Goal: Information Seeking & Learning: Find contact information

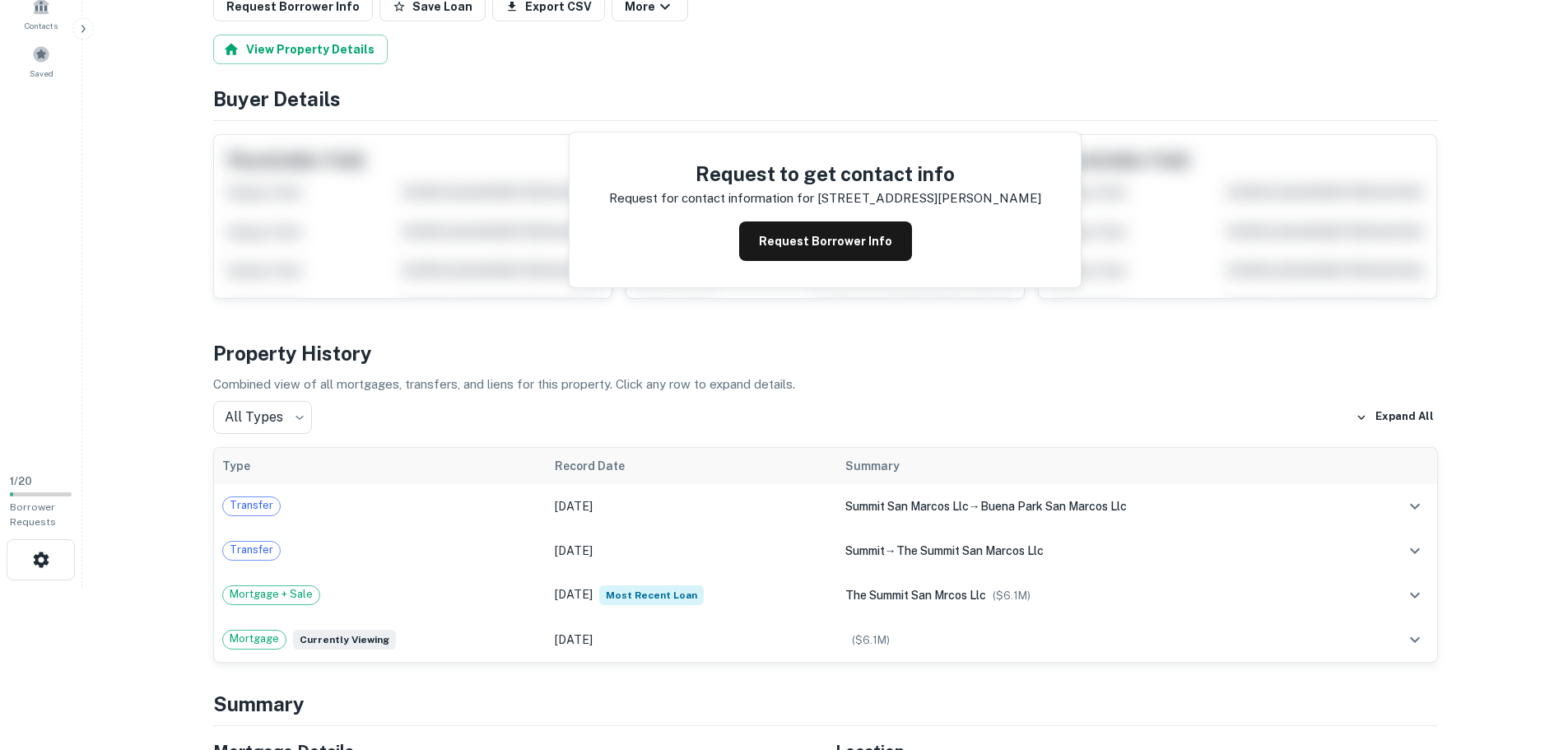
scroll to position [165, 0]
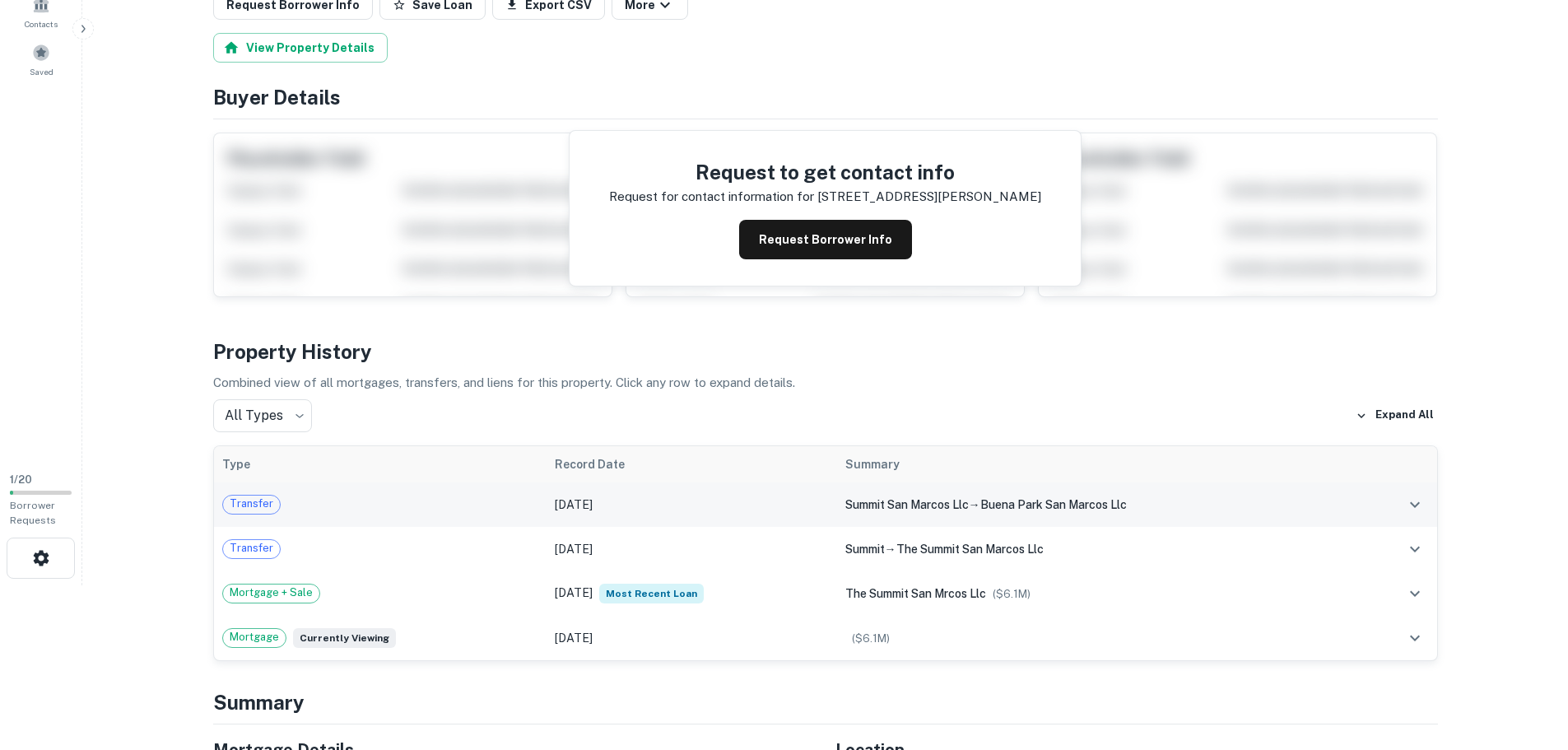
click at [1408, 503] on icon "expand row" at bounding box center [1415, 504] width 20 height 20
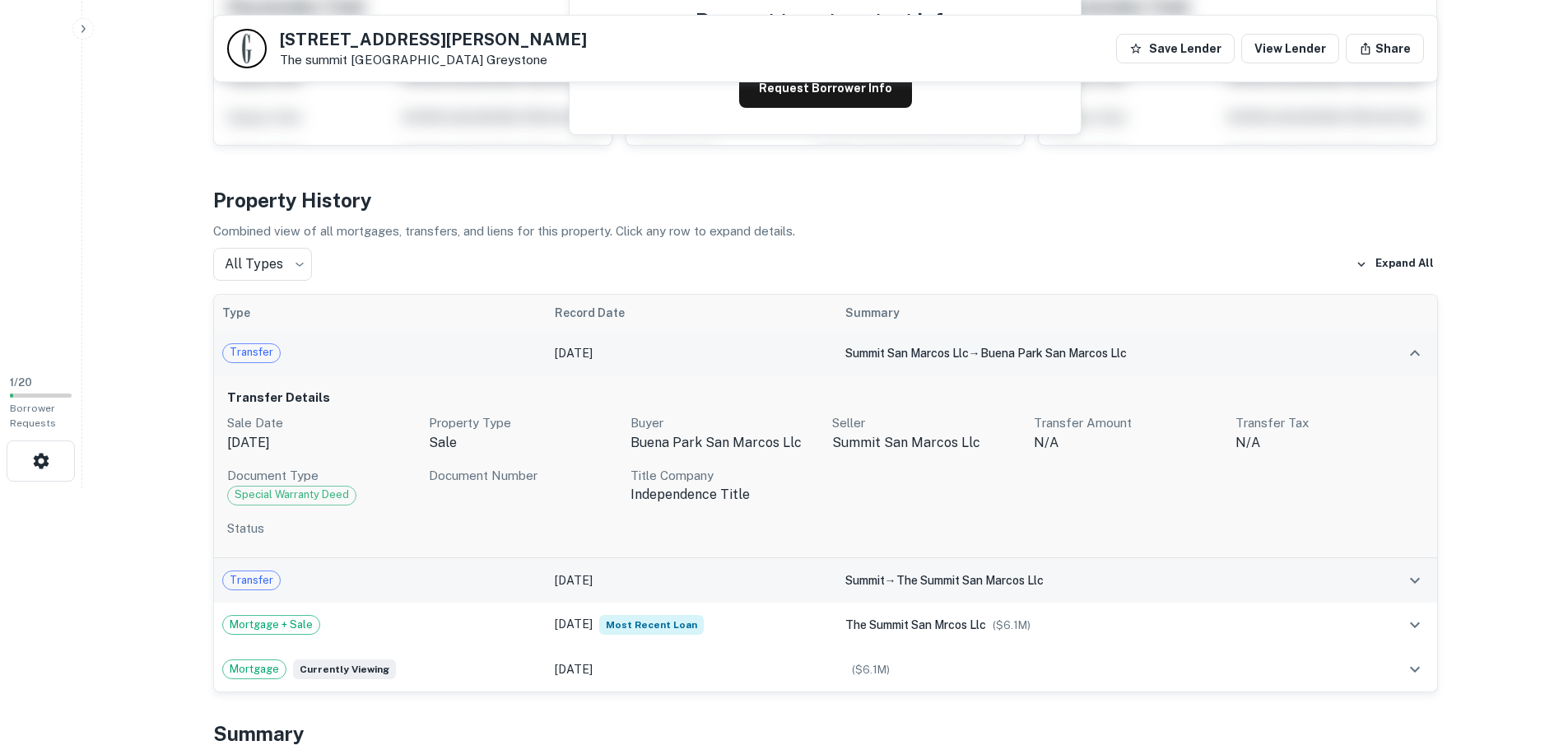
scroll to position [247, 0]
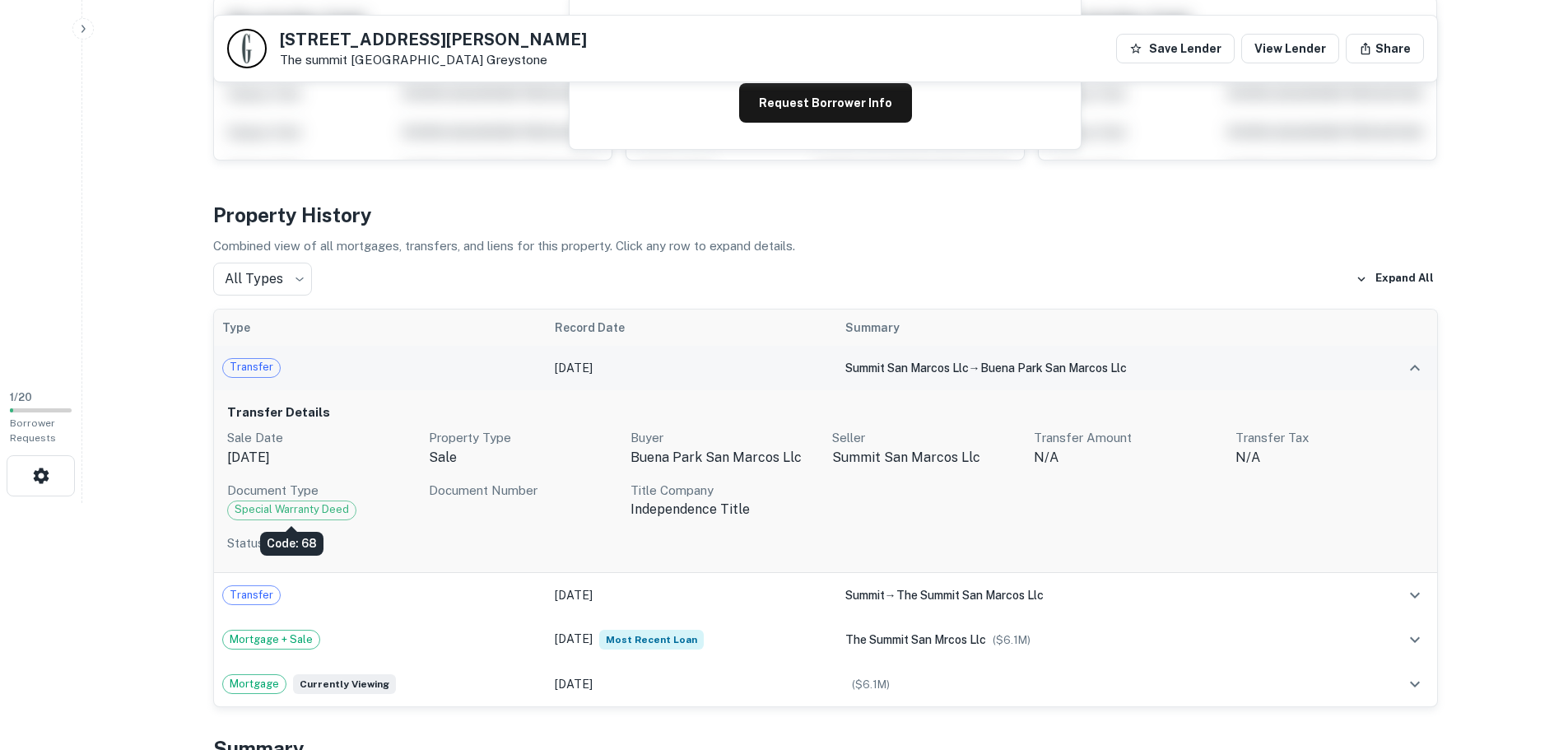
click at [289, 503] on span "Special Warranty Deed" at bounding box center [291, 509] width 128 height 16
click at [369, 350] on td "Transfer" at bounding box center [380, 368] width 334 height 45
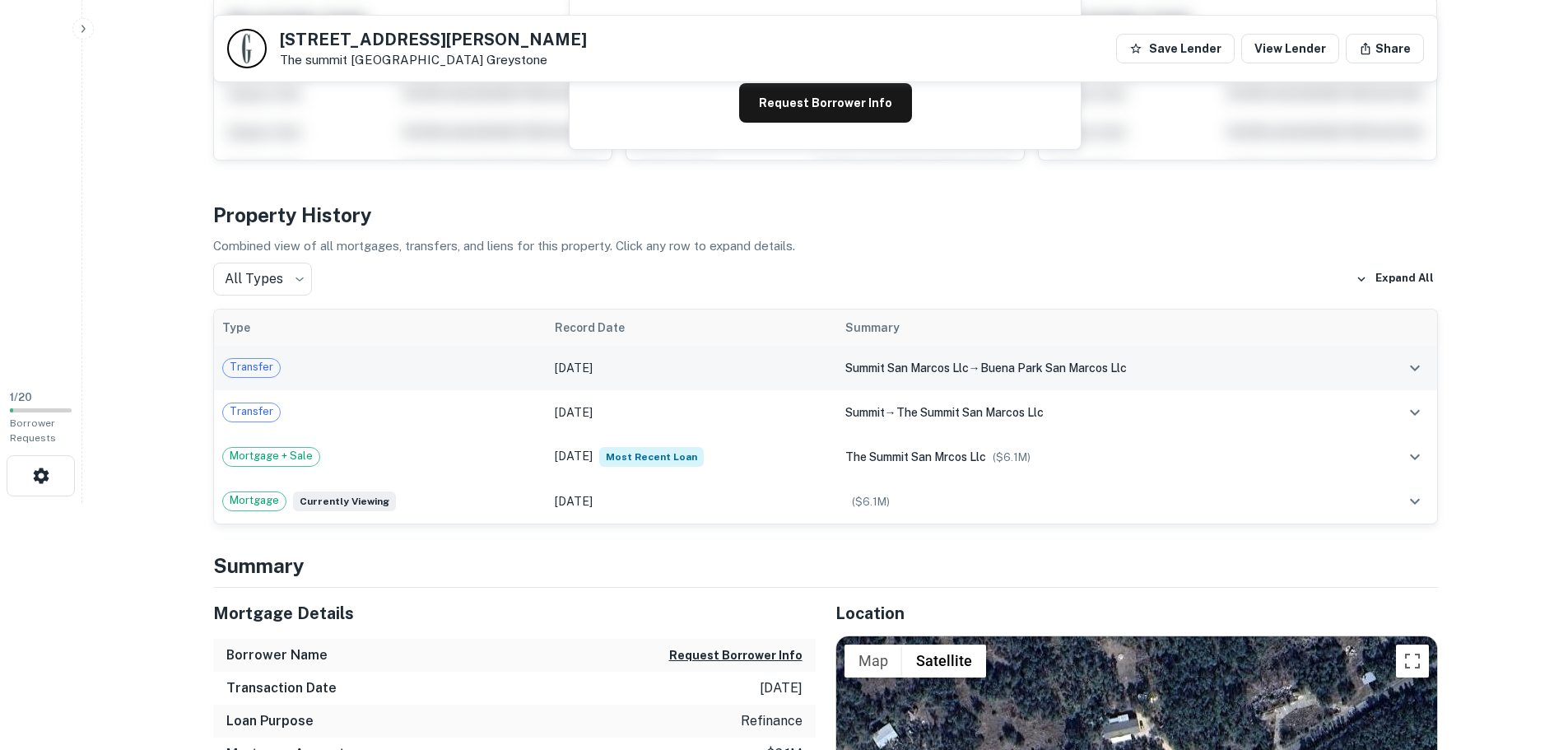
click at [364, 358] on div "Transfer" at bounding box center [381, 367] width 317 height 20
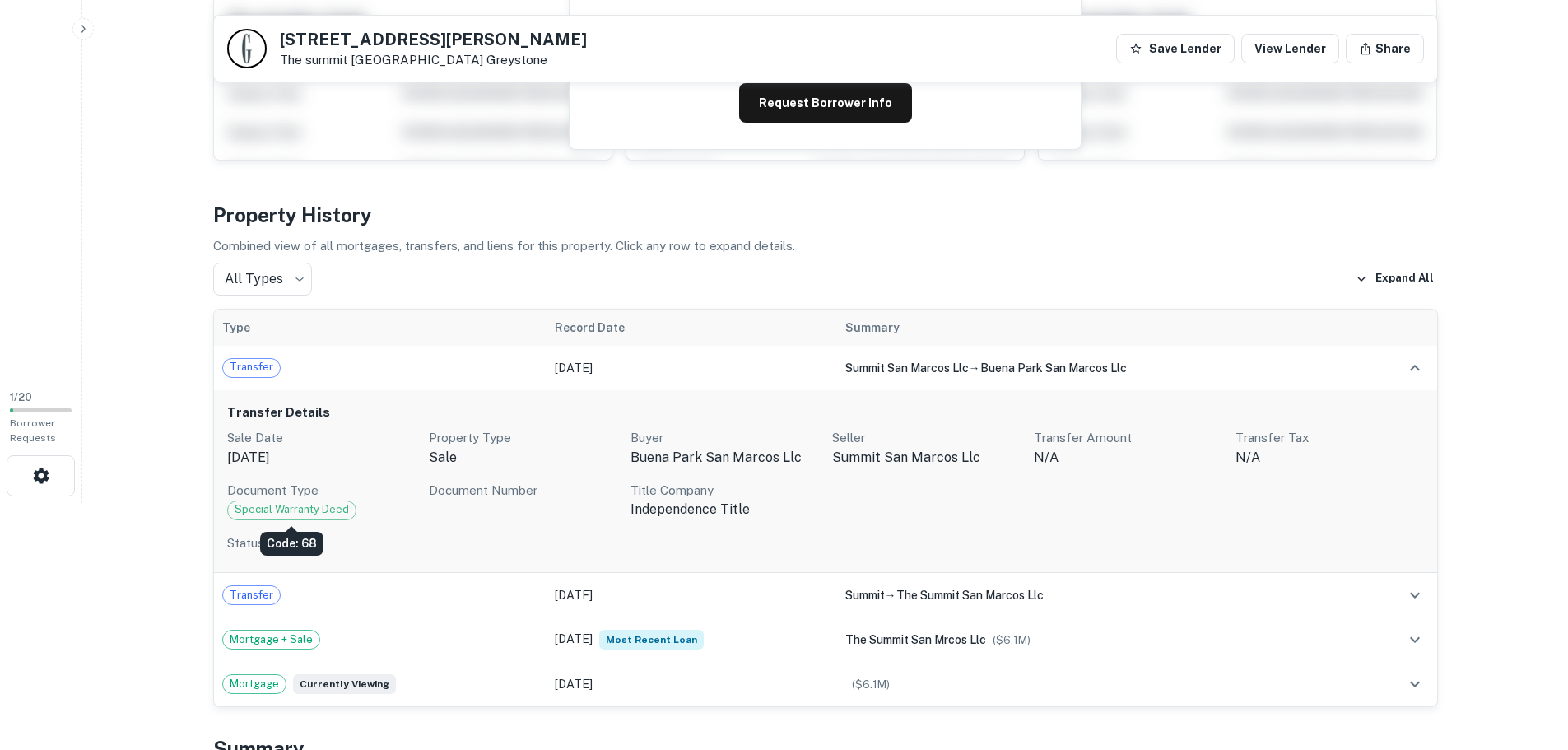
click at [319, 513] on span "Special Warranty Deed" at bounding box center [291, 509] width 128 height 16
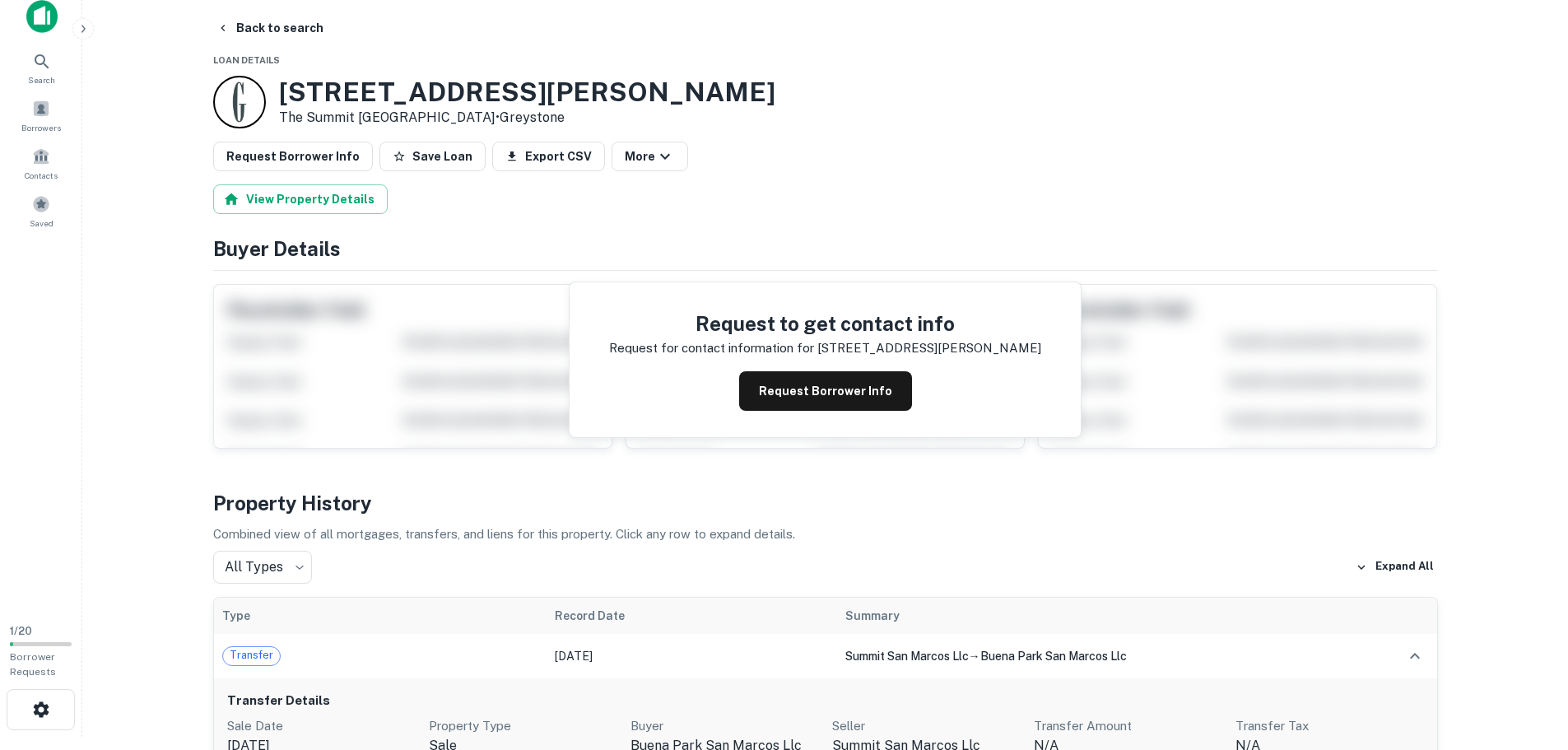
scroll to position [0, 0]
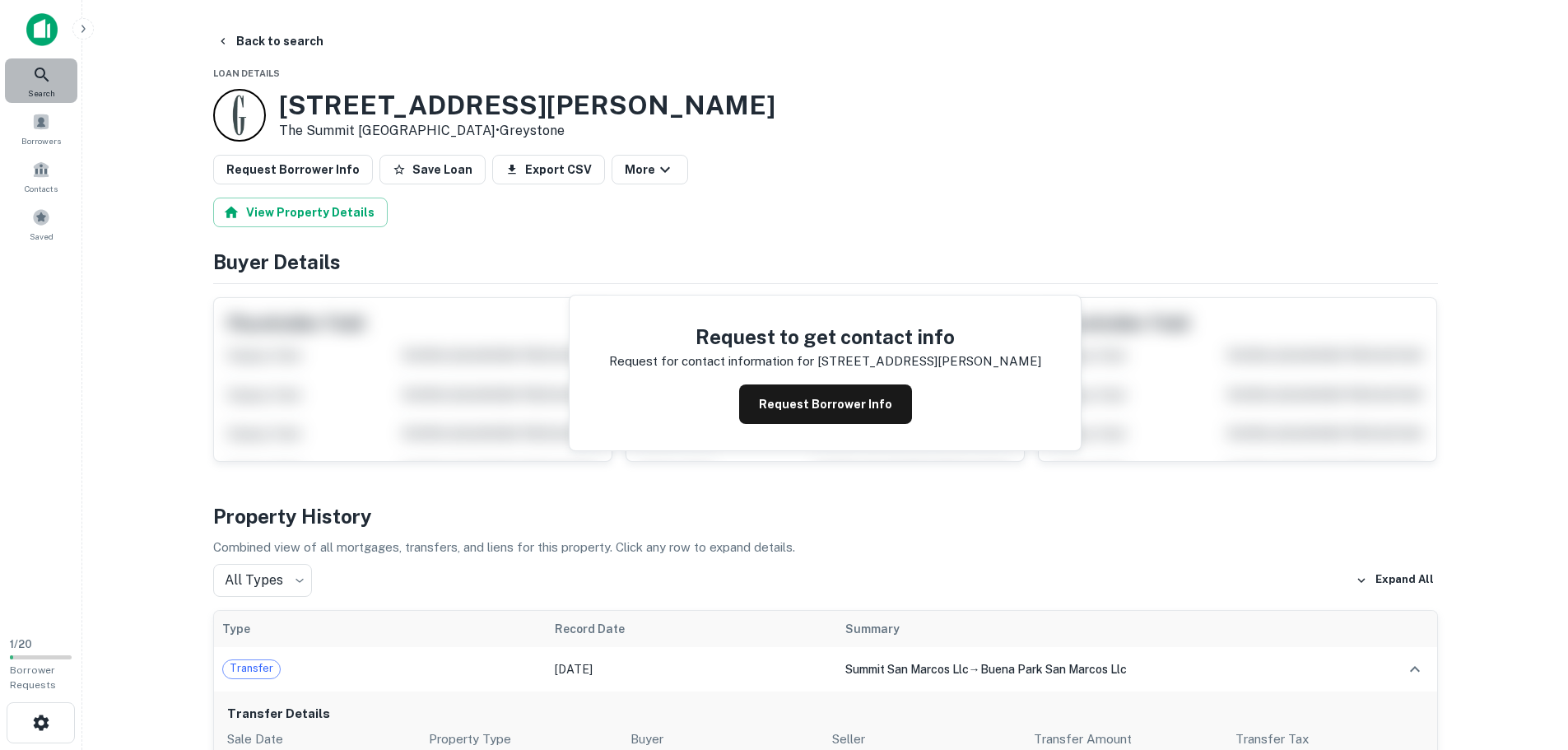
click at [43, 72] on icon at bounding box center [41, 74] width 20 height 20
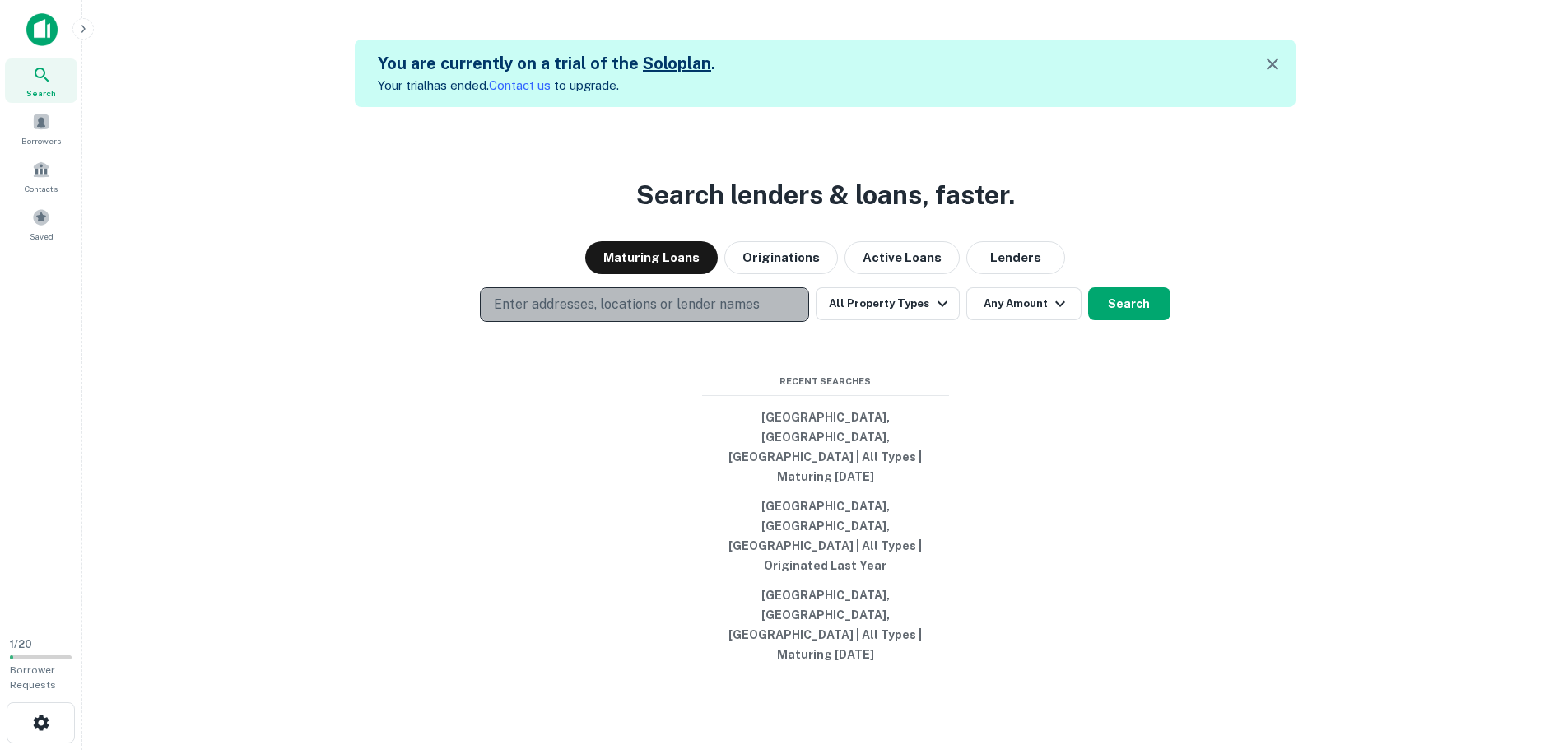
click at [613, 315] on p "Enter addresses, locations or lender names" at bounding box center [627, 304] width 265 height 20
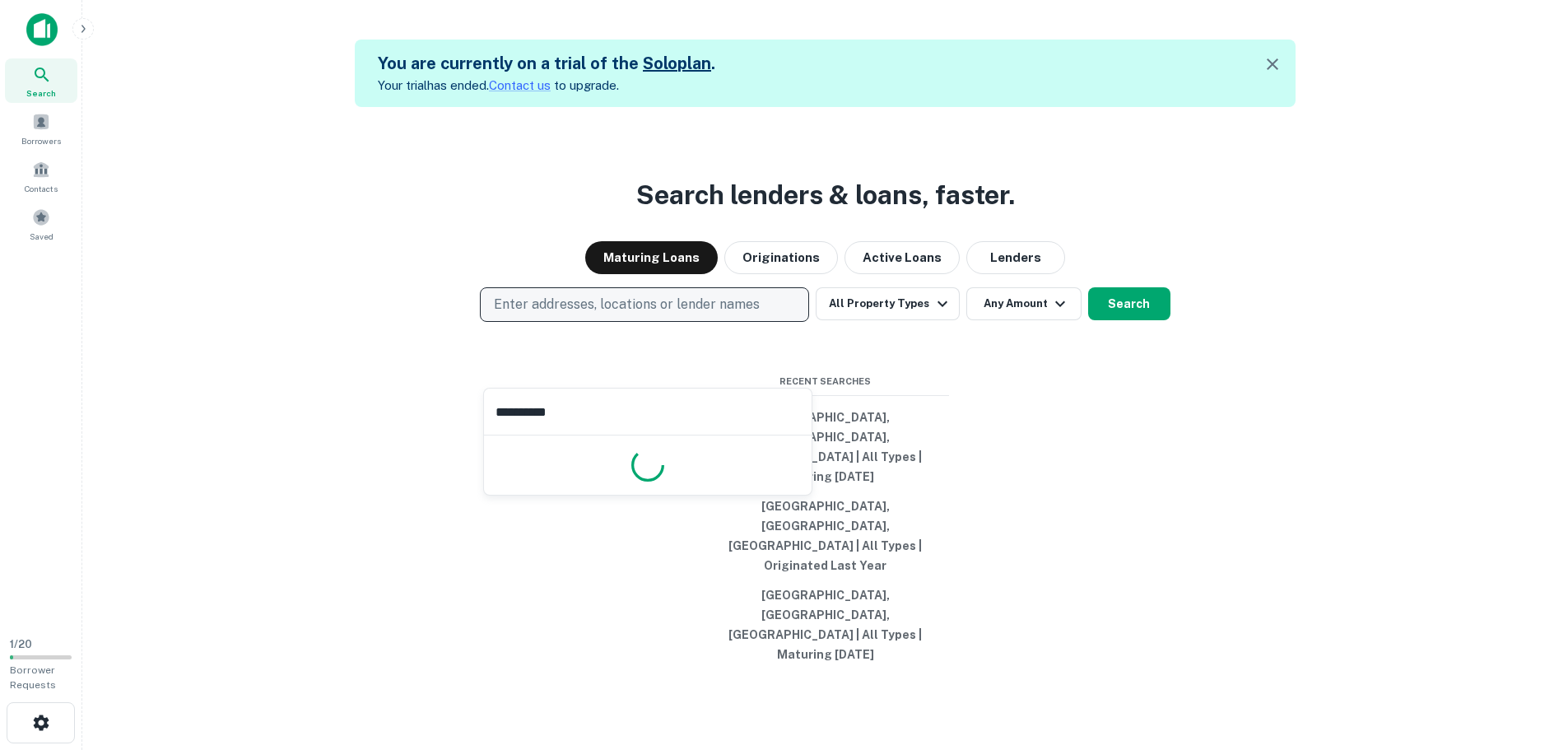
type input "**********"
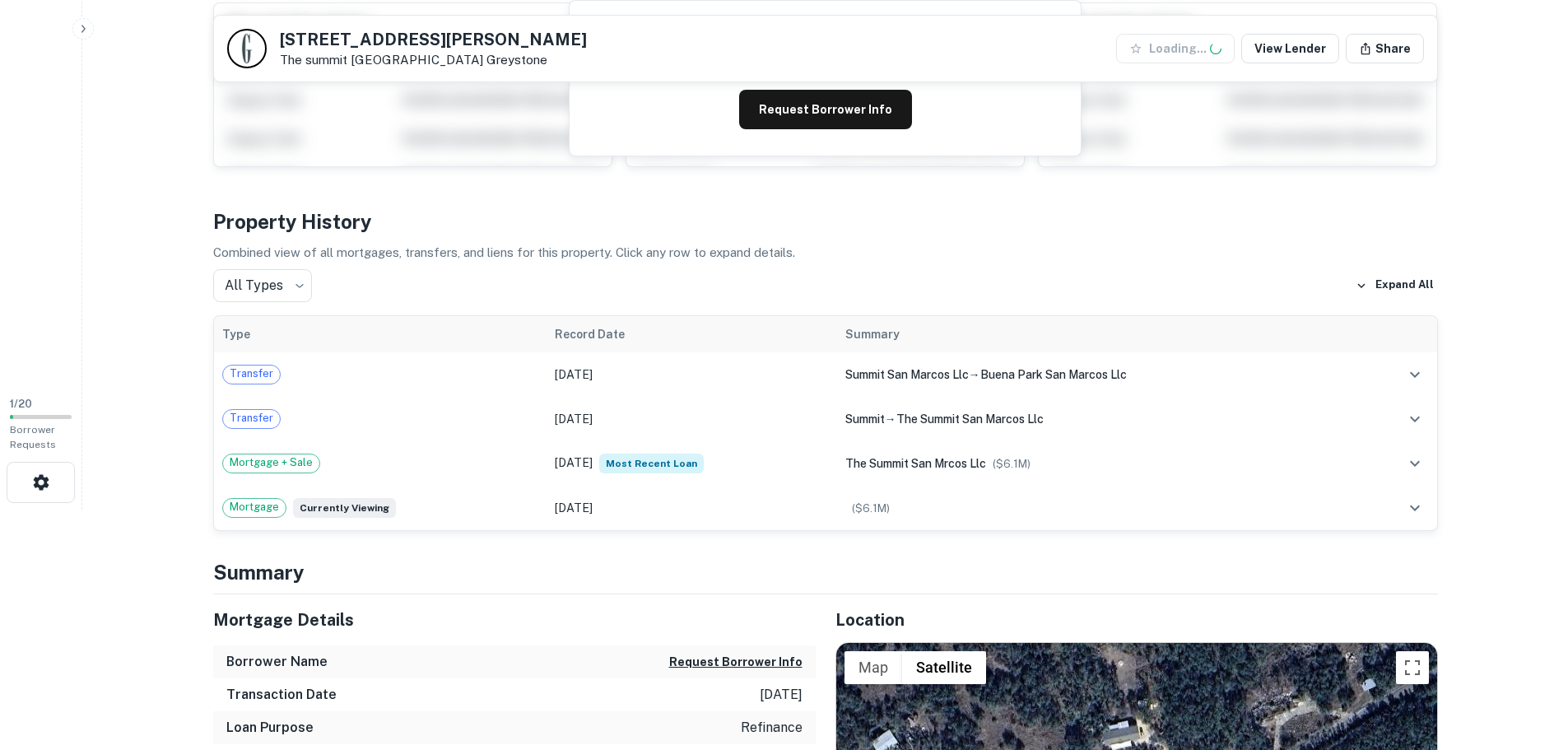
scroll to position [247, 0]
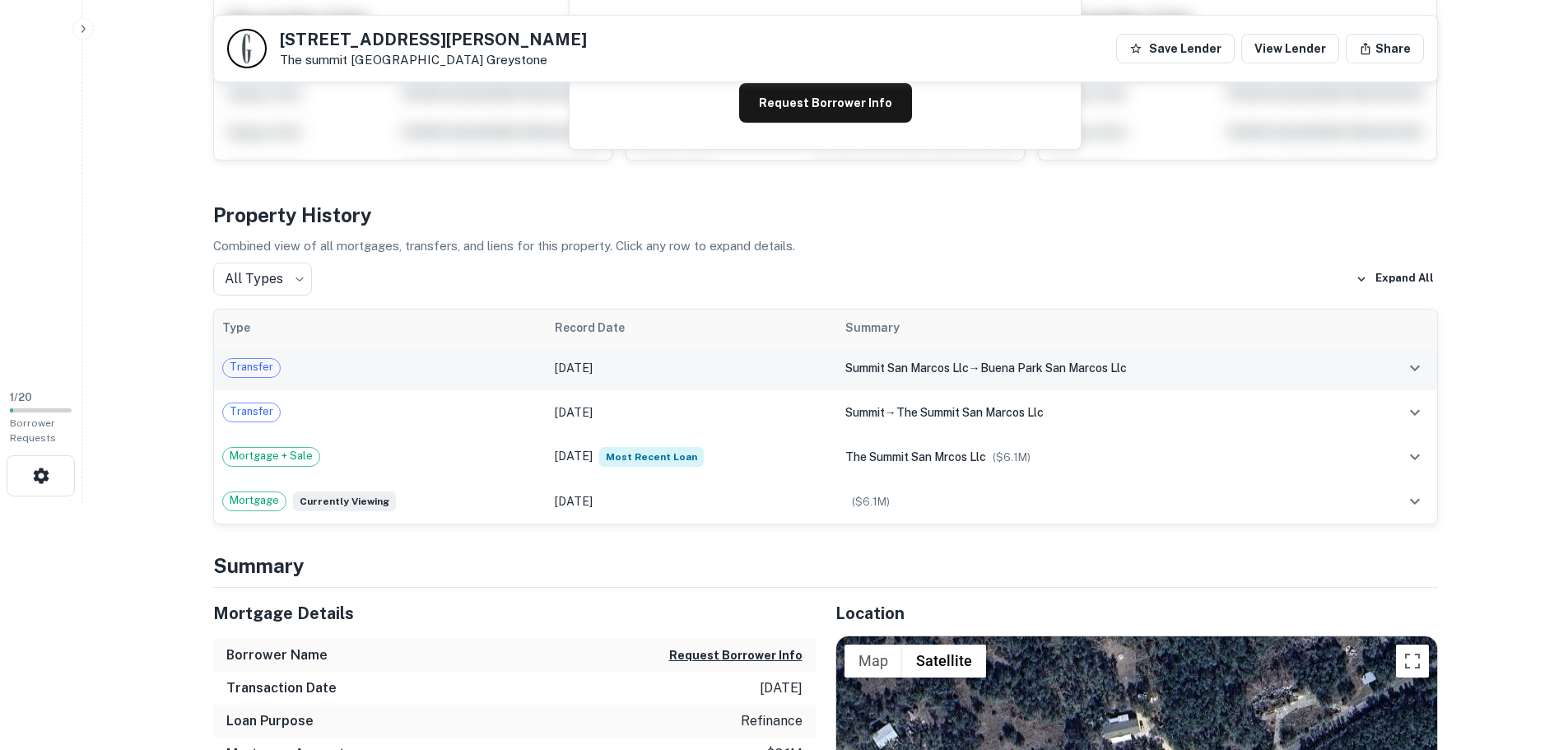
click at [1413, 370] on icon "expand row" at bounding box center [1414, 367] width 9 height 6
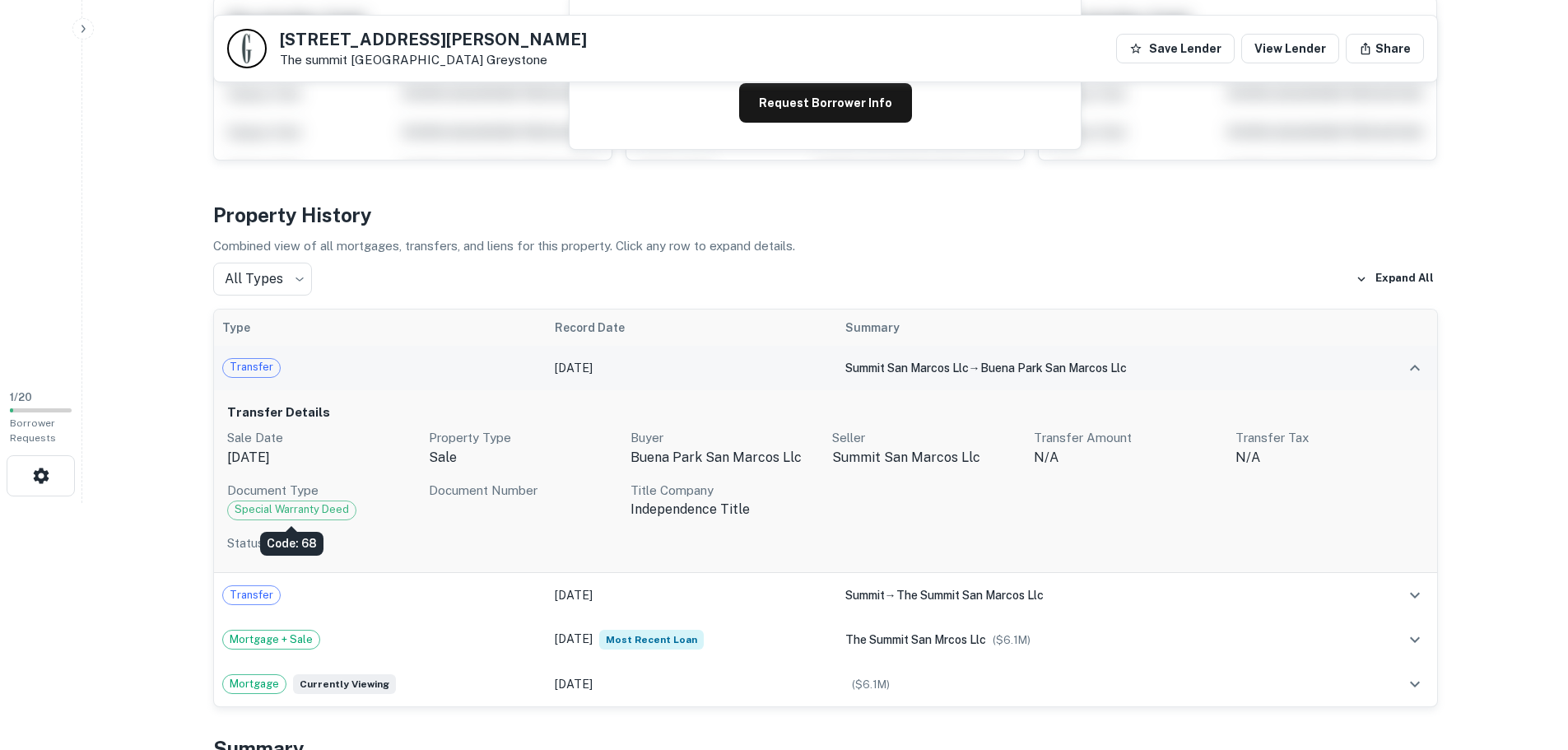
click at [283, 510] on span "Special Warranty Deed" at bounding box center [291, 509] width 128 height 16
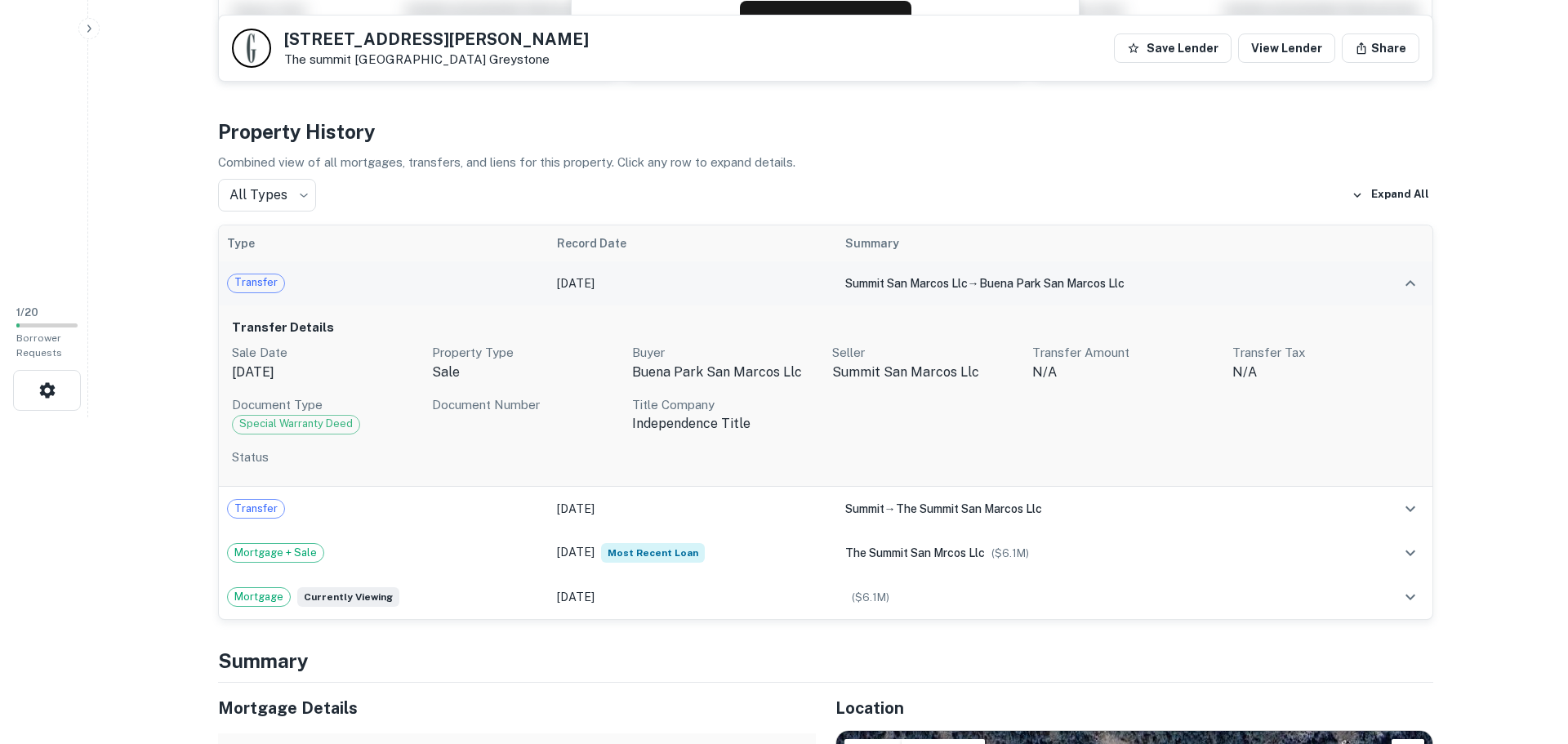
scroll to position [0, 0]
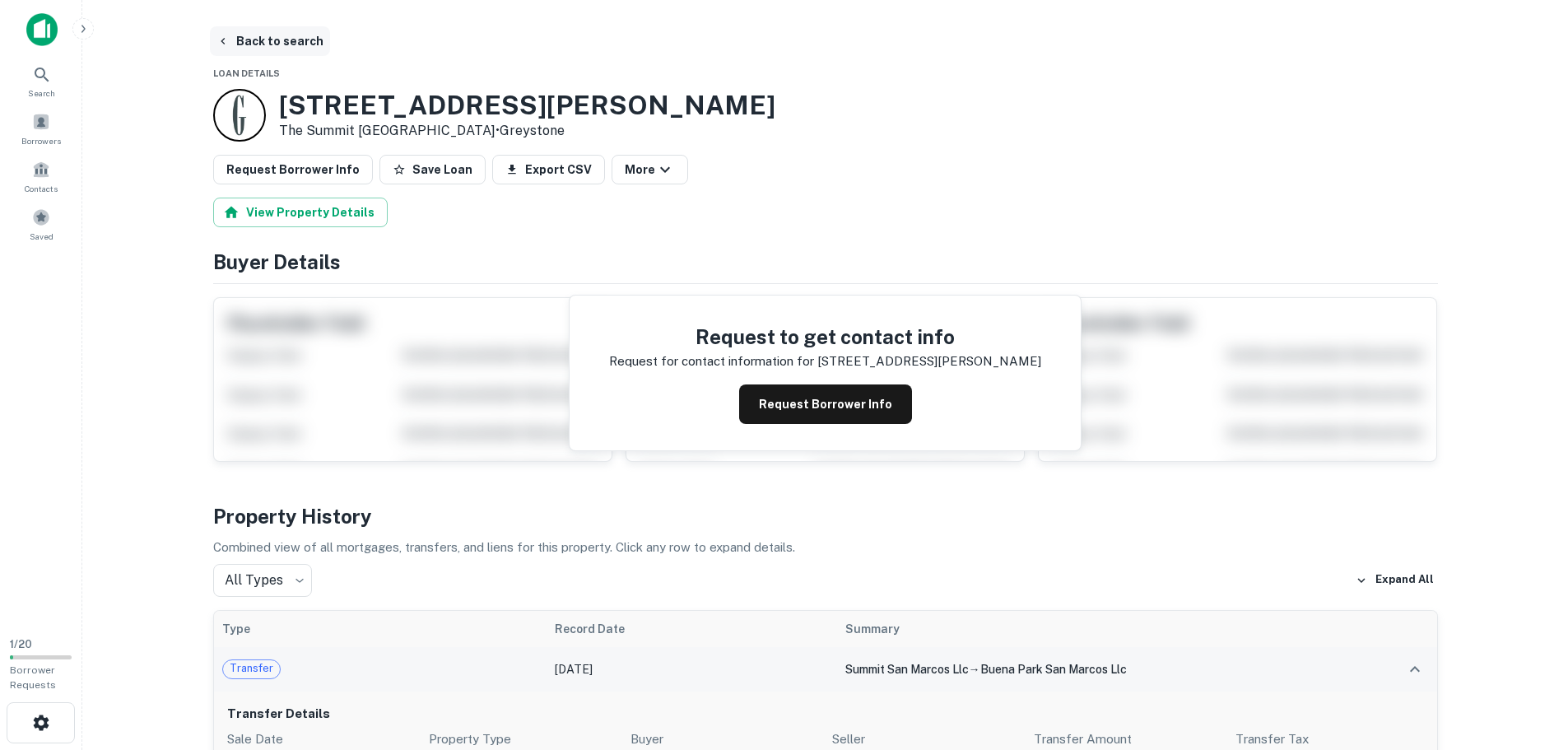
click at [247, 43] on button "Back to search" at bounding box center [269, 41] width 120 height 29
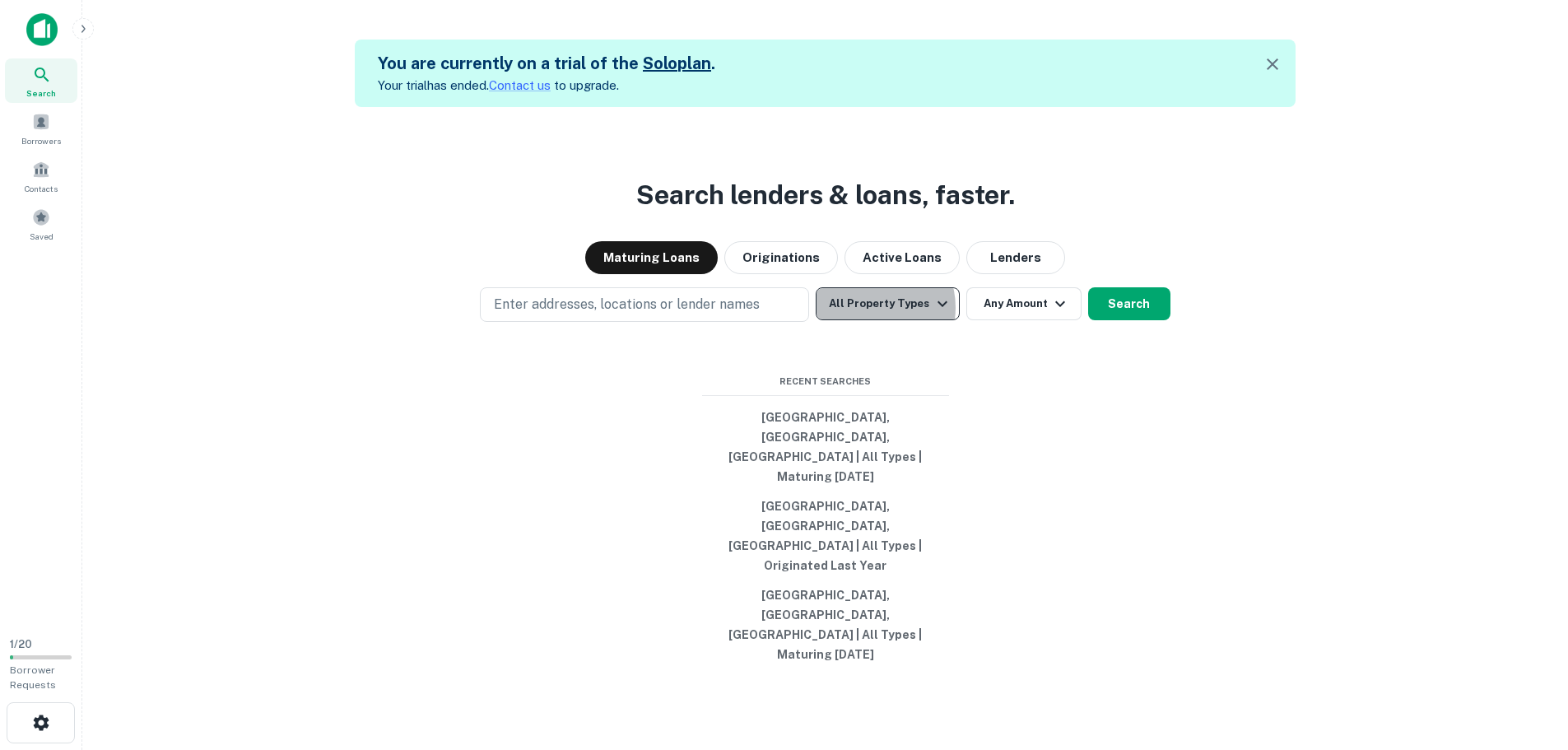
click at [872, 320] on button "All Property Types" at bounding box center [887, 303] width 143 height 33
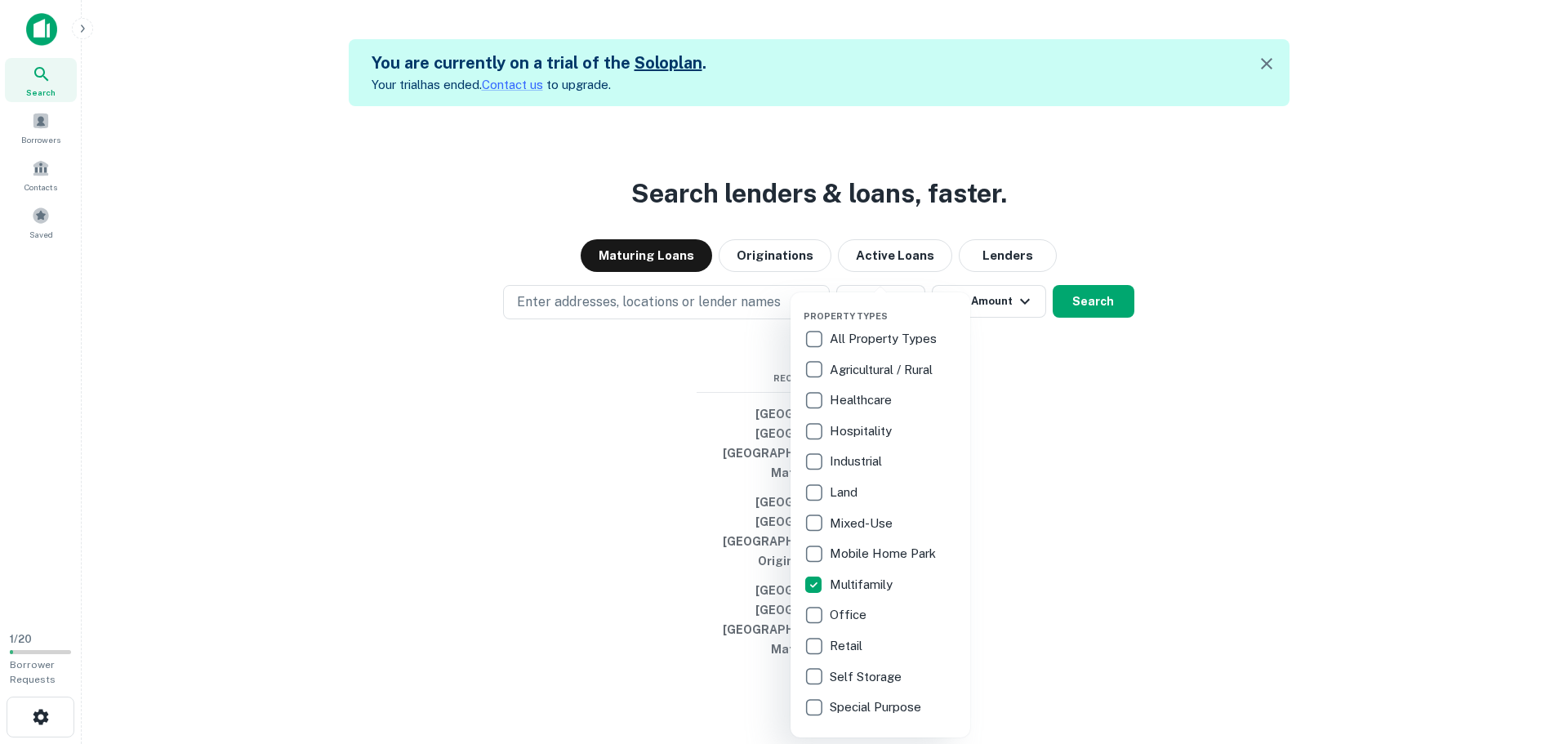
click at [550, 441] on div at bounding box center [784, 372] width 1568 height 744
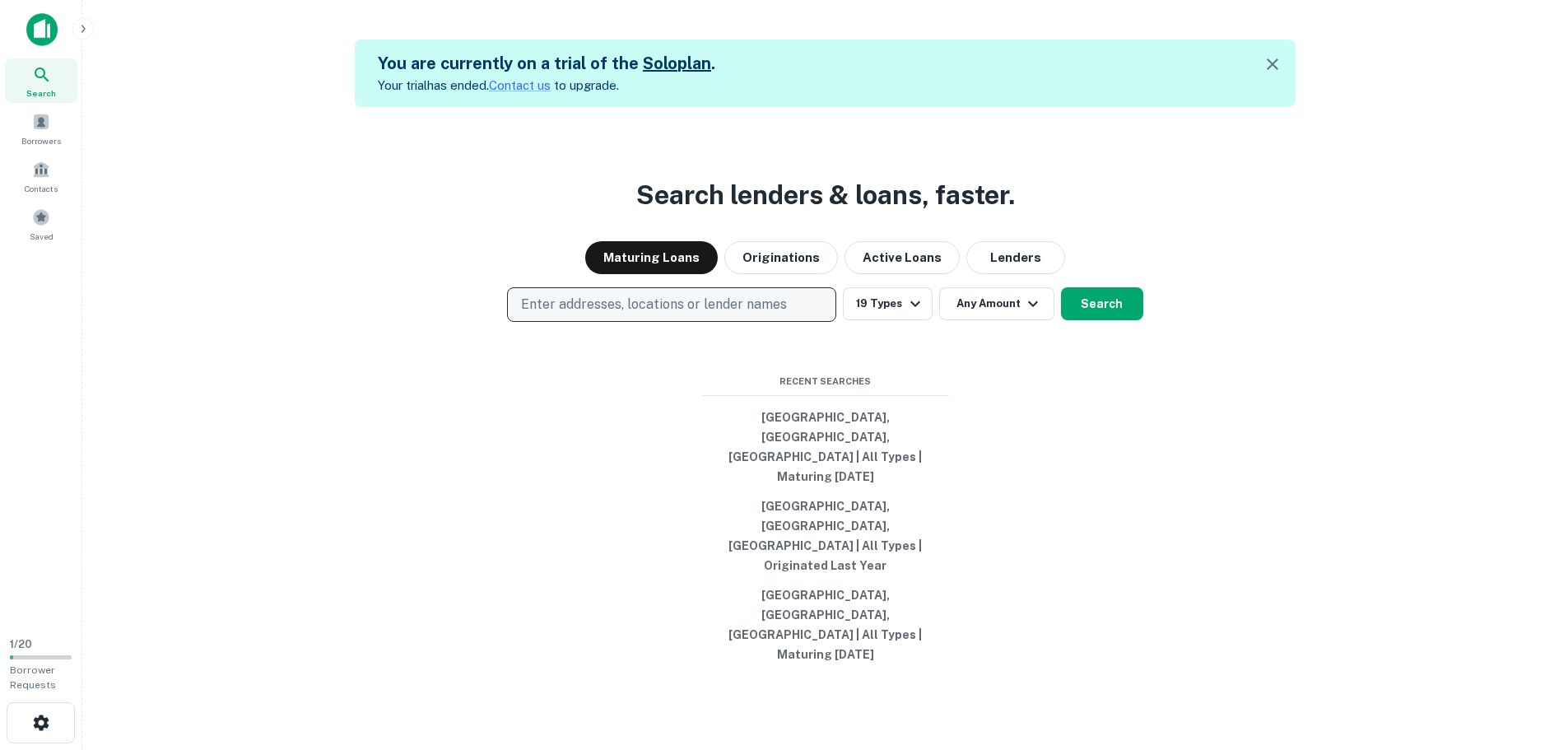
click at [573, 315] on p "Enter addresses, locations or lender names" at bounding box center [653, 304] width 265 height 20
type input "******"
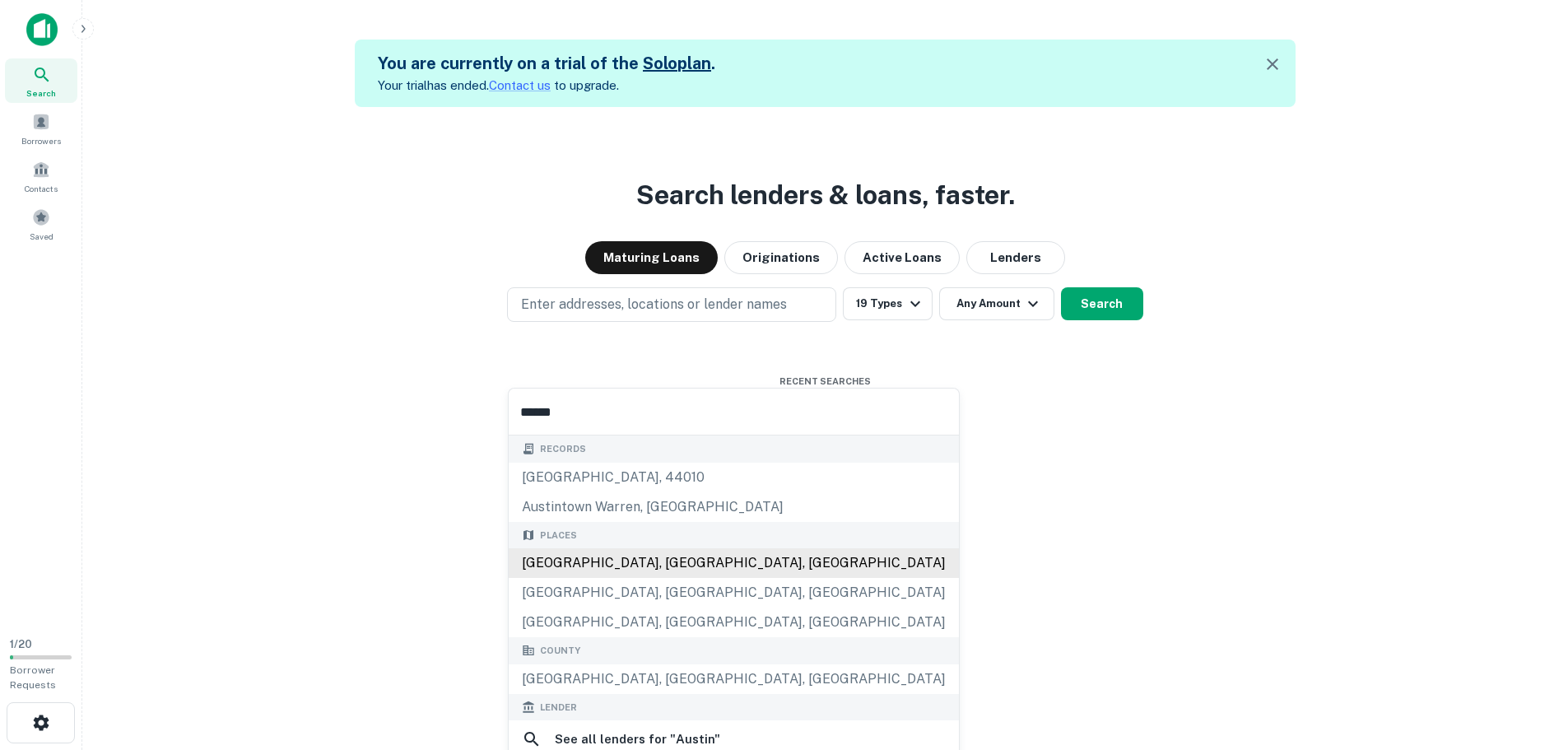
click at [578, 558] on div "Austin, TX, USA" at bounding box center [734, 563] width 450 height 29
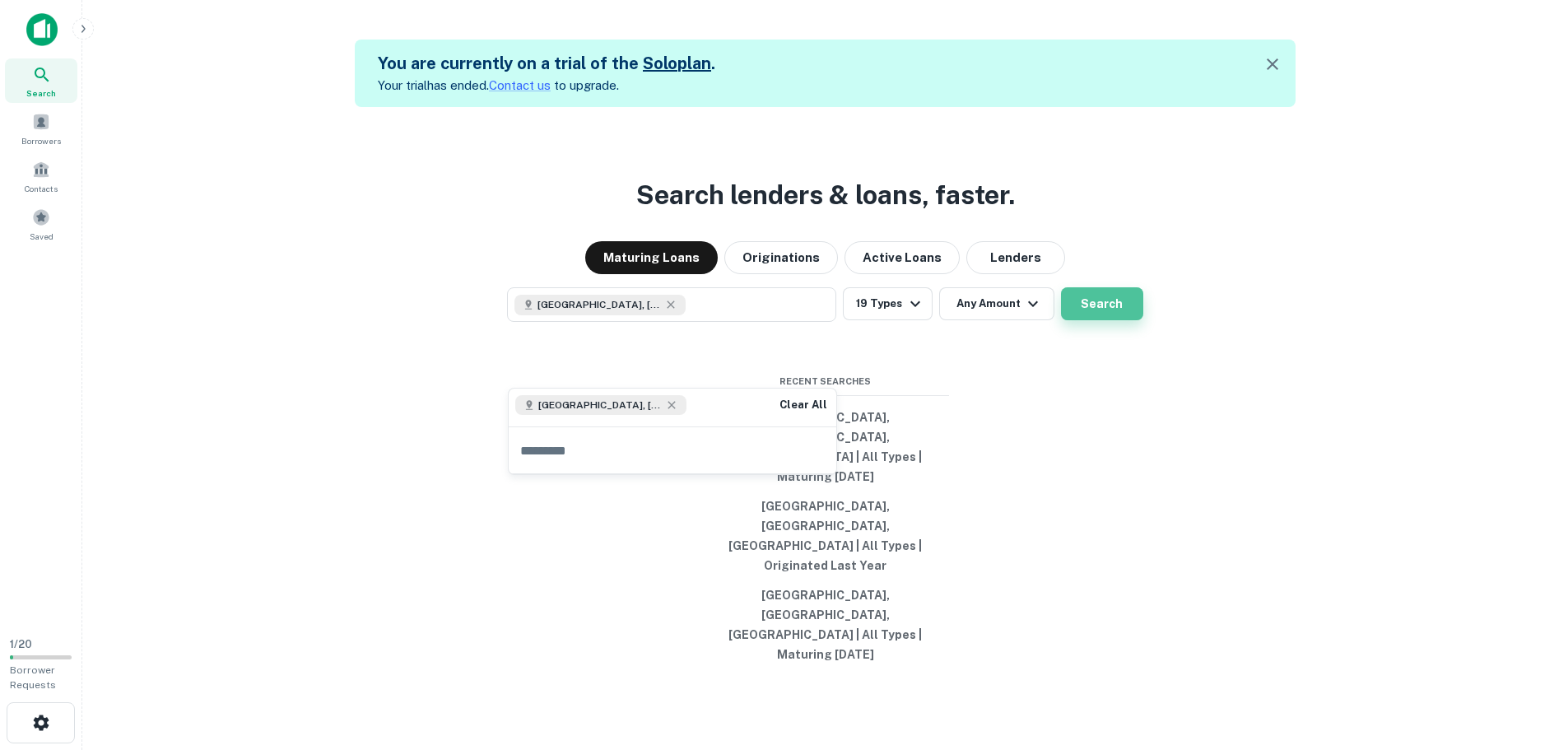
click at [1121, 320] on button "Search" at bounding box center [1102, 303] width 82 height 33
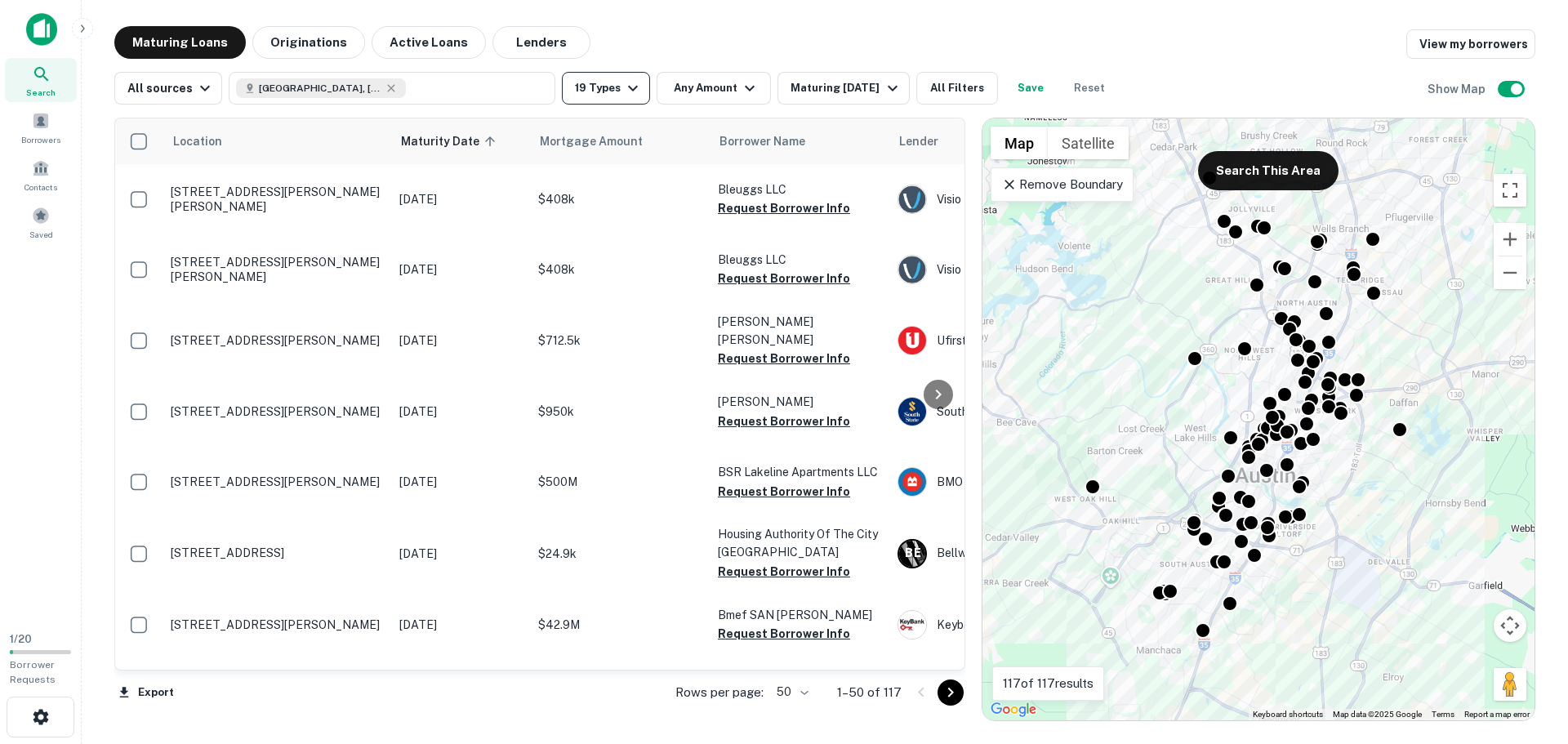
click at [615, 84] on button "19 Types" at bounding box center [606, 88] width 88 height 32
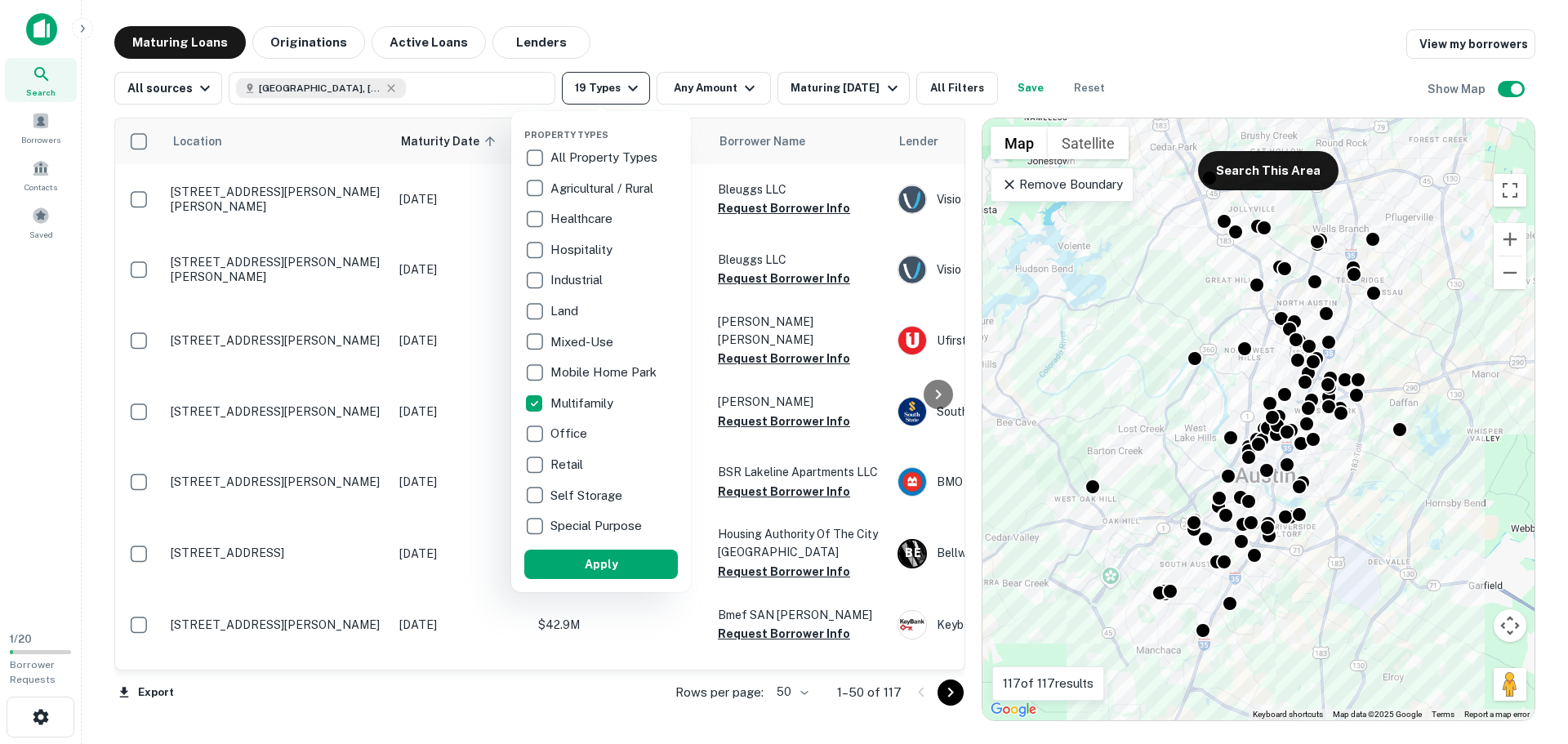
click at [615, 84] on div at bounding box center [784, 372] width 1568 height 744
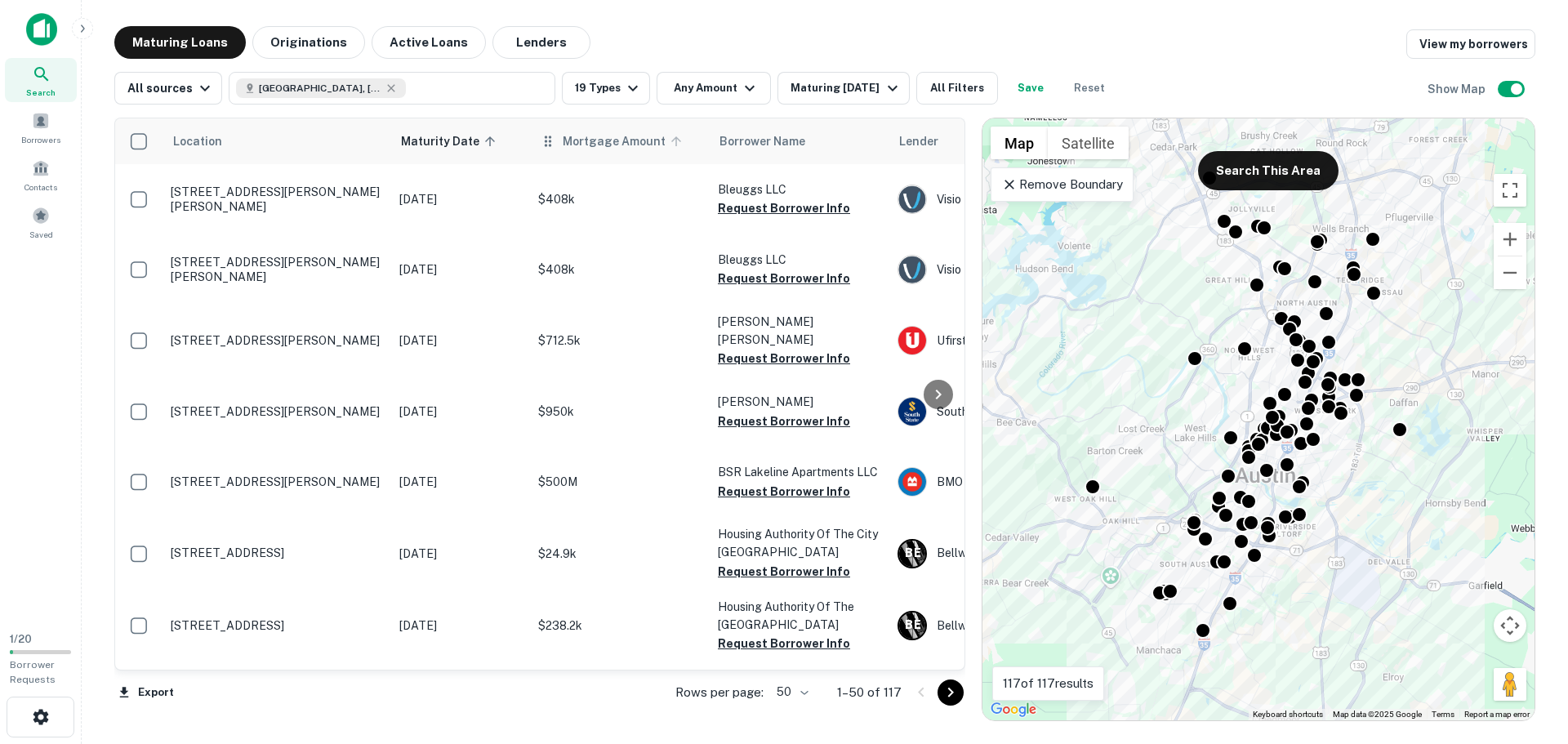
click at [612, 145] on span "Mortgage Amount" at bounding box center [624, 141] width 124 height 20
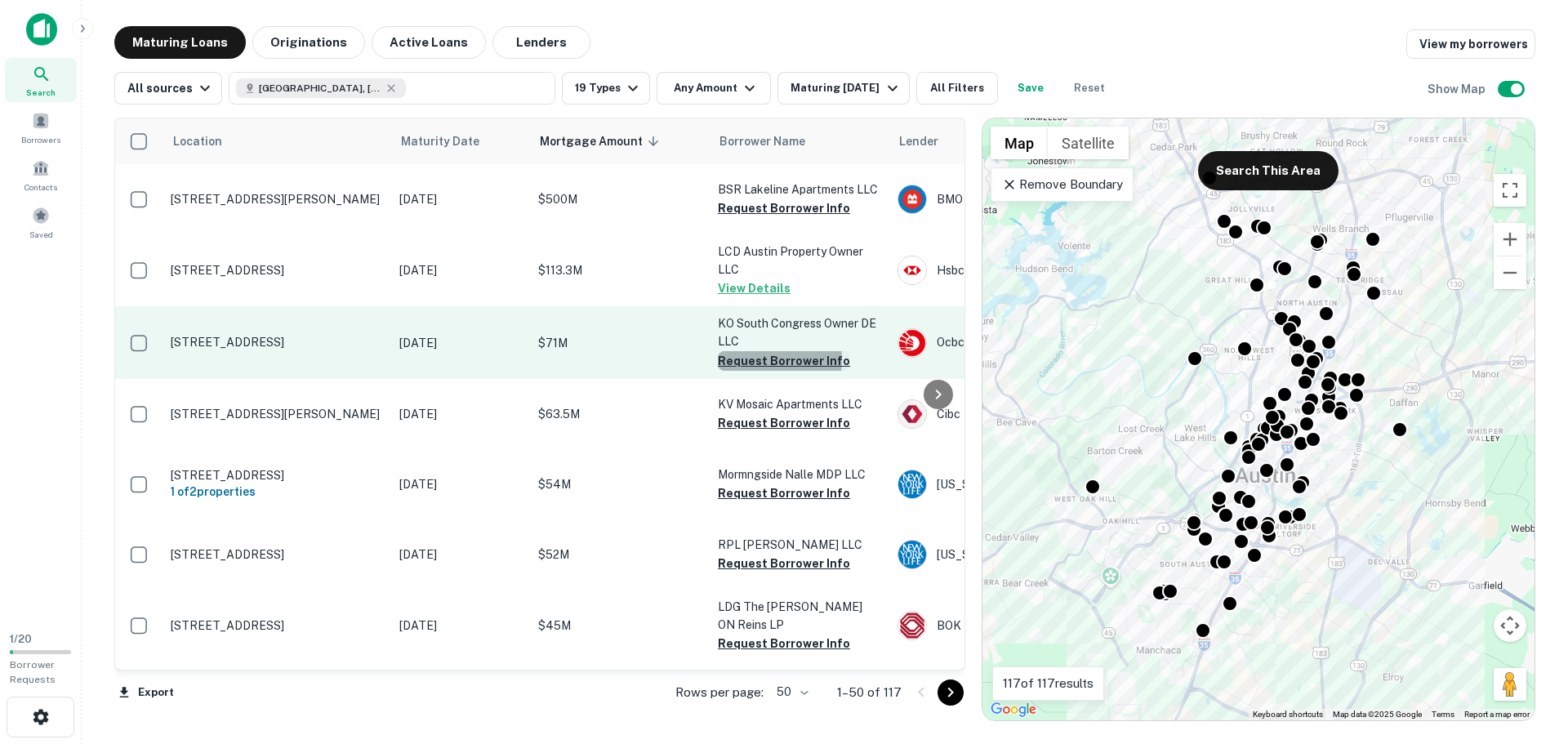
click at [743, 359] on button "Request Borrower Info" at bounding box center [784, 361] width 133 height 20
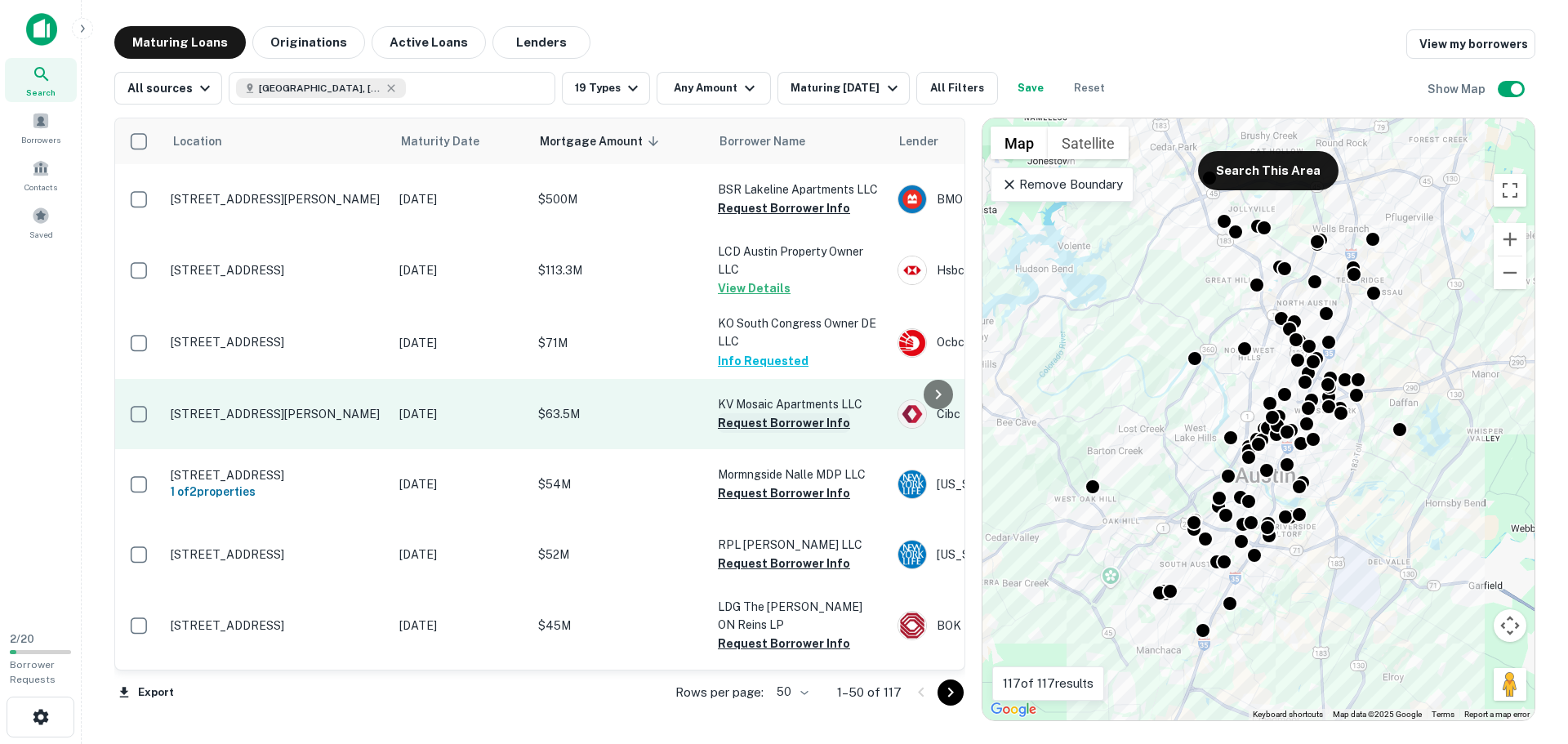
click at [784, 423] on button "Request Borrower Info" at bounding box center [784, 422] width 133 height 20
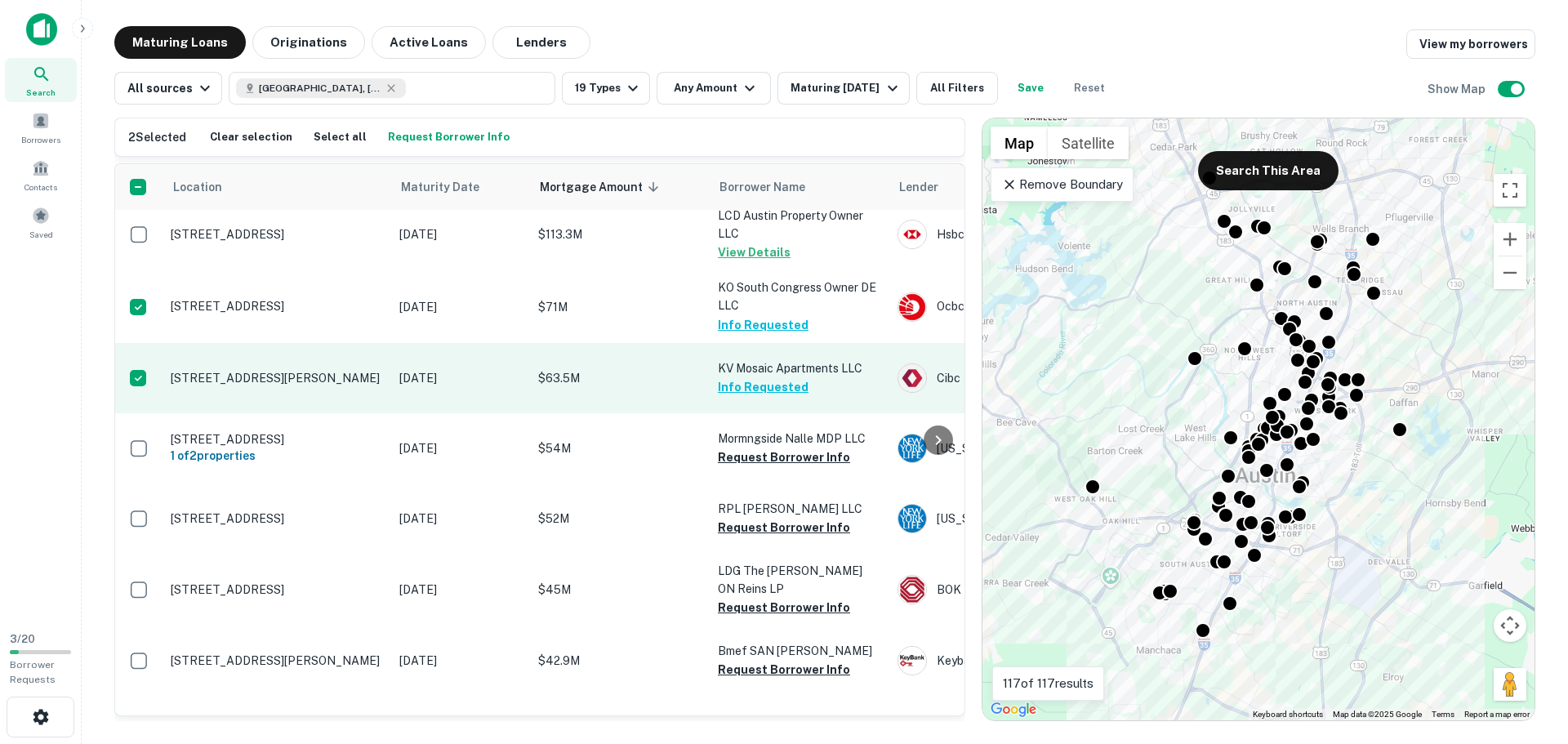
scroll to position [163, 0]
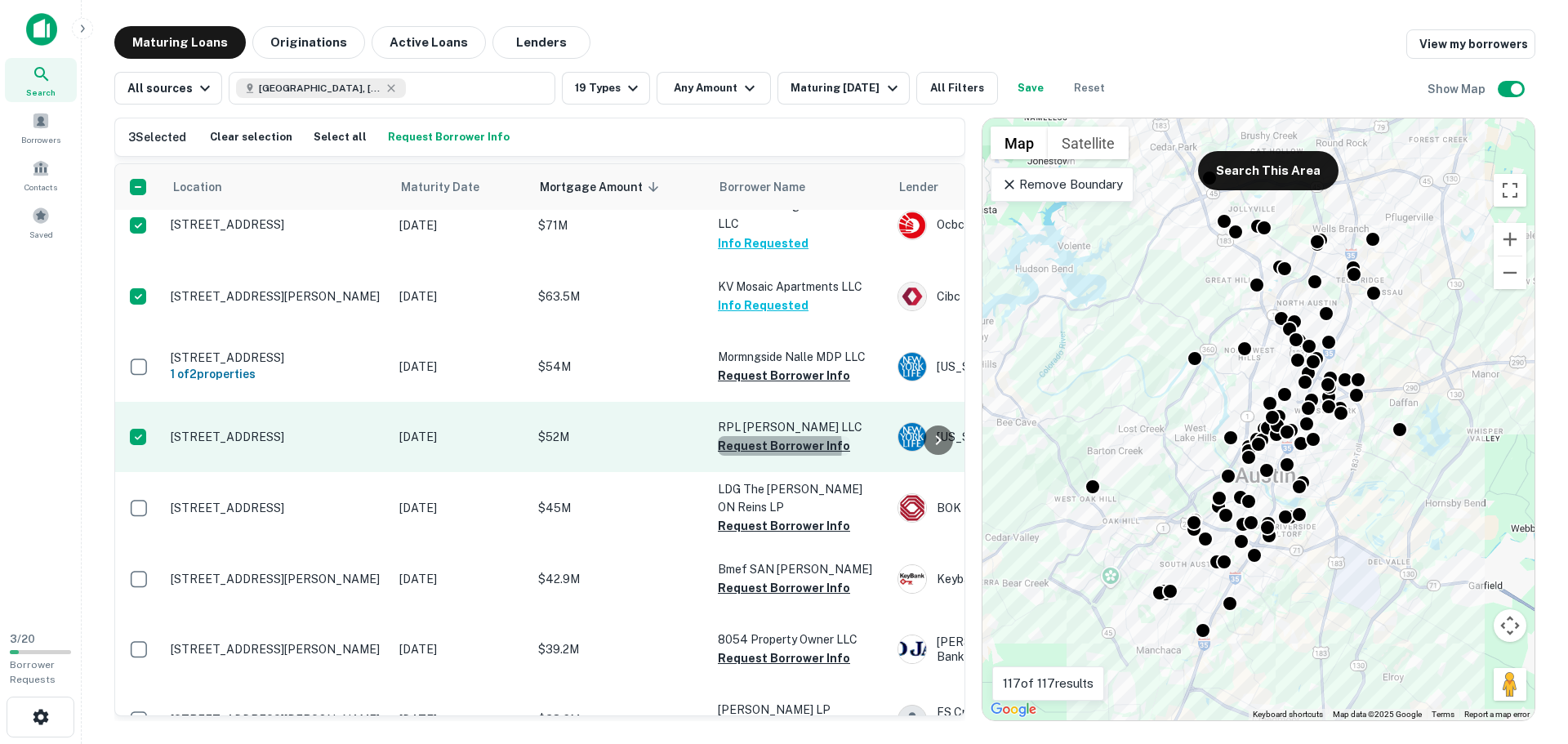
click at [768, 446] on button "Request Borrower Info" at bounding box center [784, 446] width 133 height 20
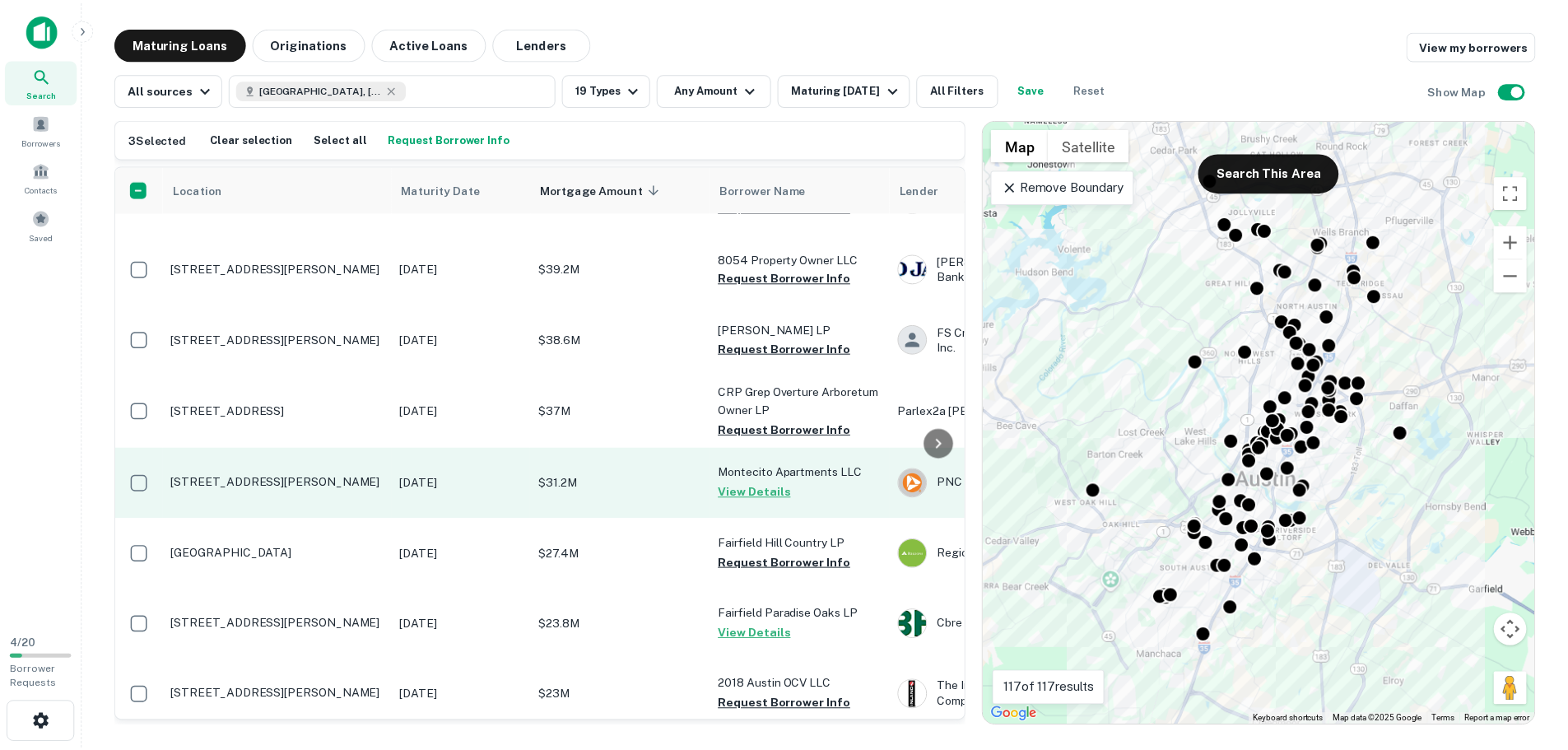
scroll to position [576, 0]
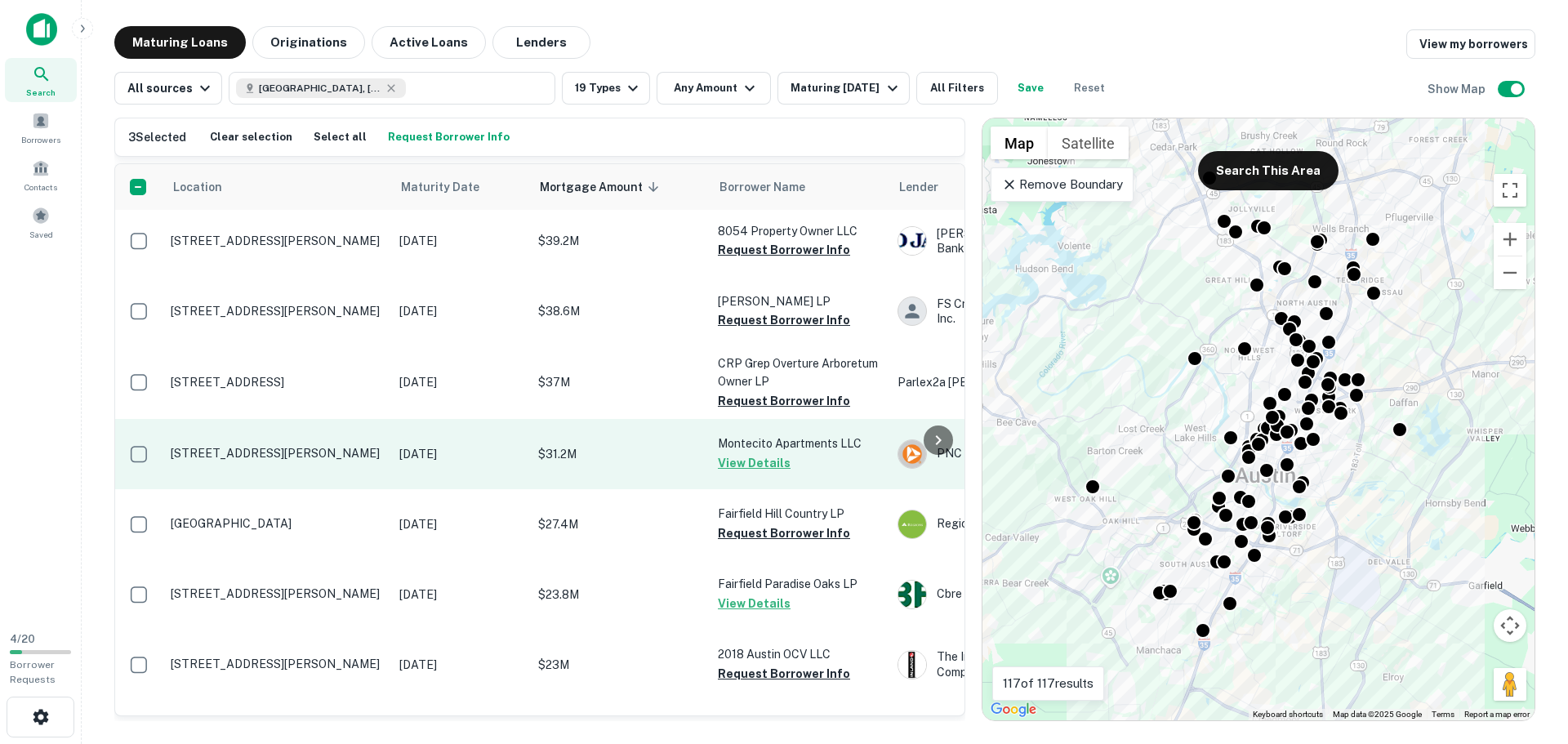
click at [744, 460] on button "View Details" at bounding box center [754, 463] width 73 height 20
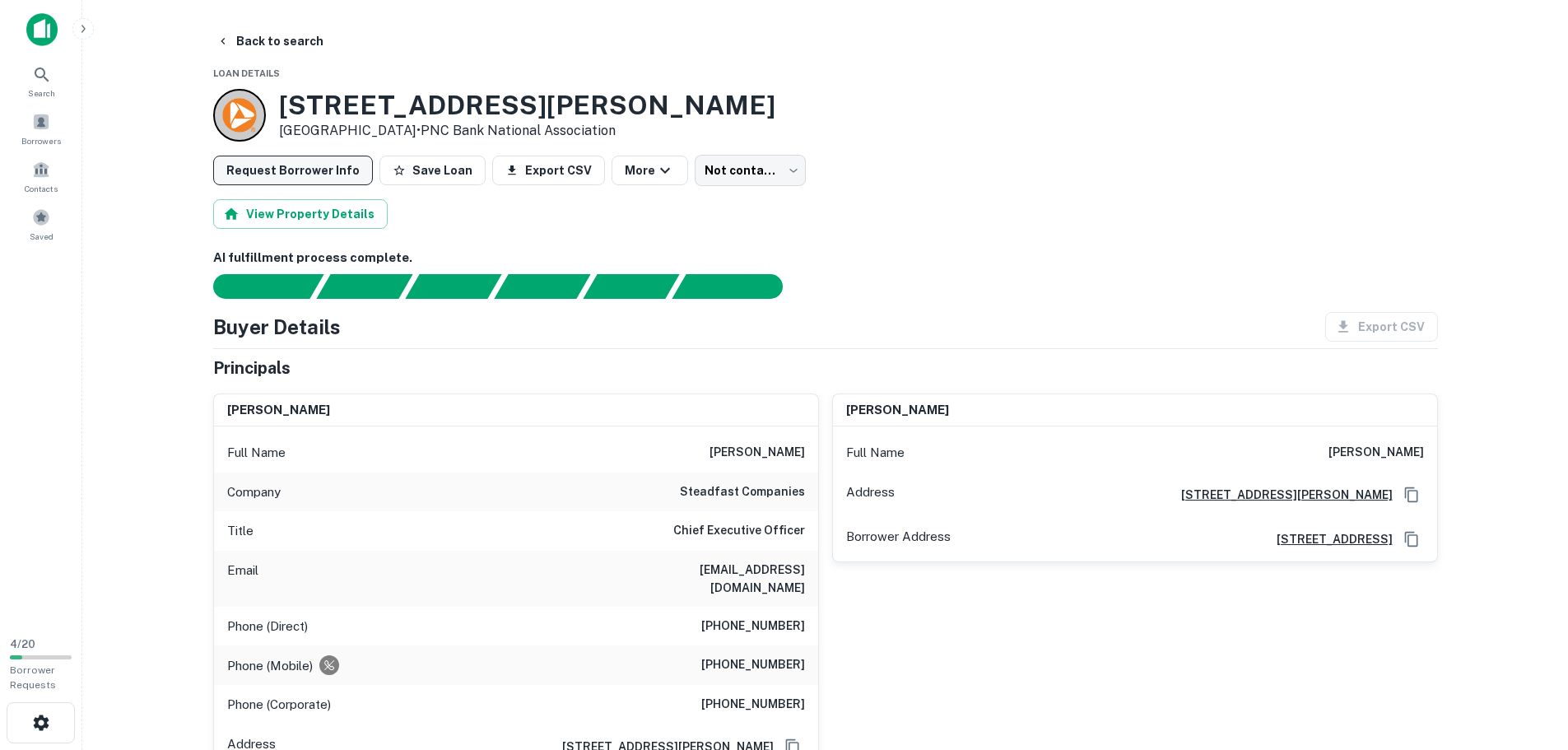
click at [293, 167] on button "Request Borrower Info" at bounding box center [292, 170] width 159 height 29
click at [268, 39] on button "Back to search" at bounding box center [269, 41] width 120 height 29
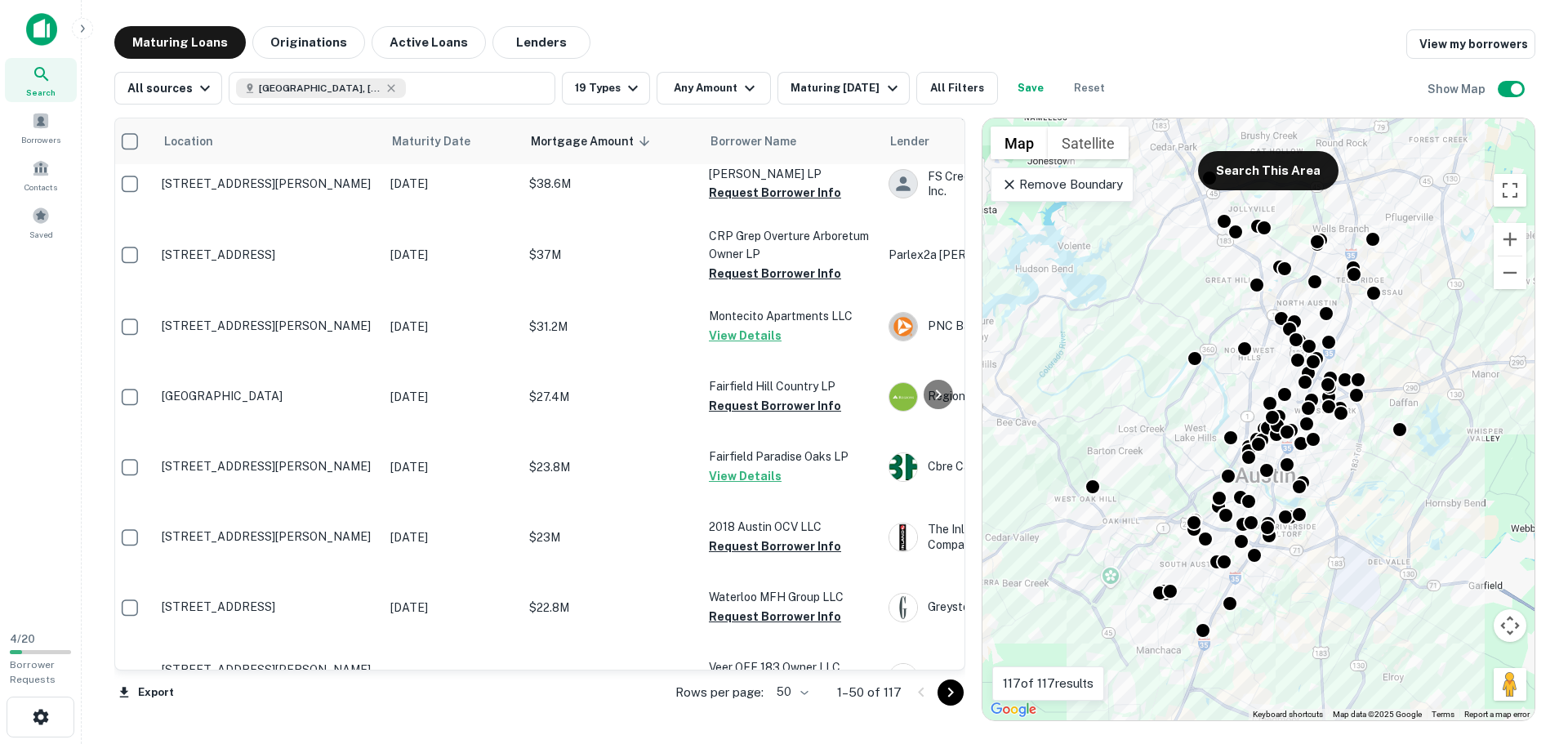
scroll to position [653, 0]
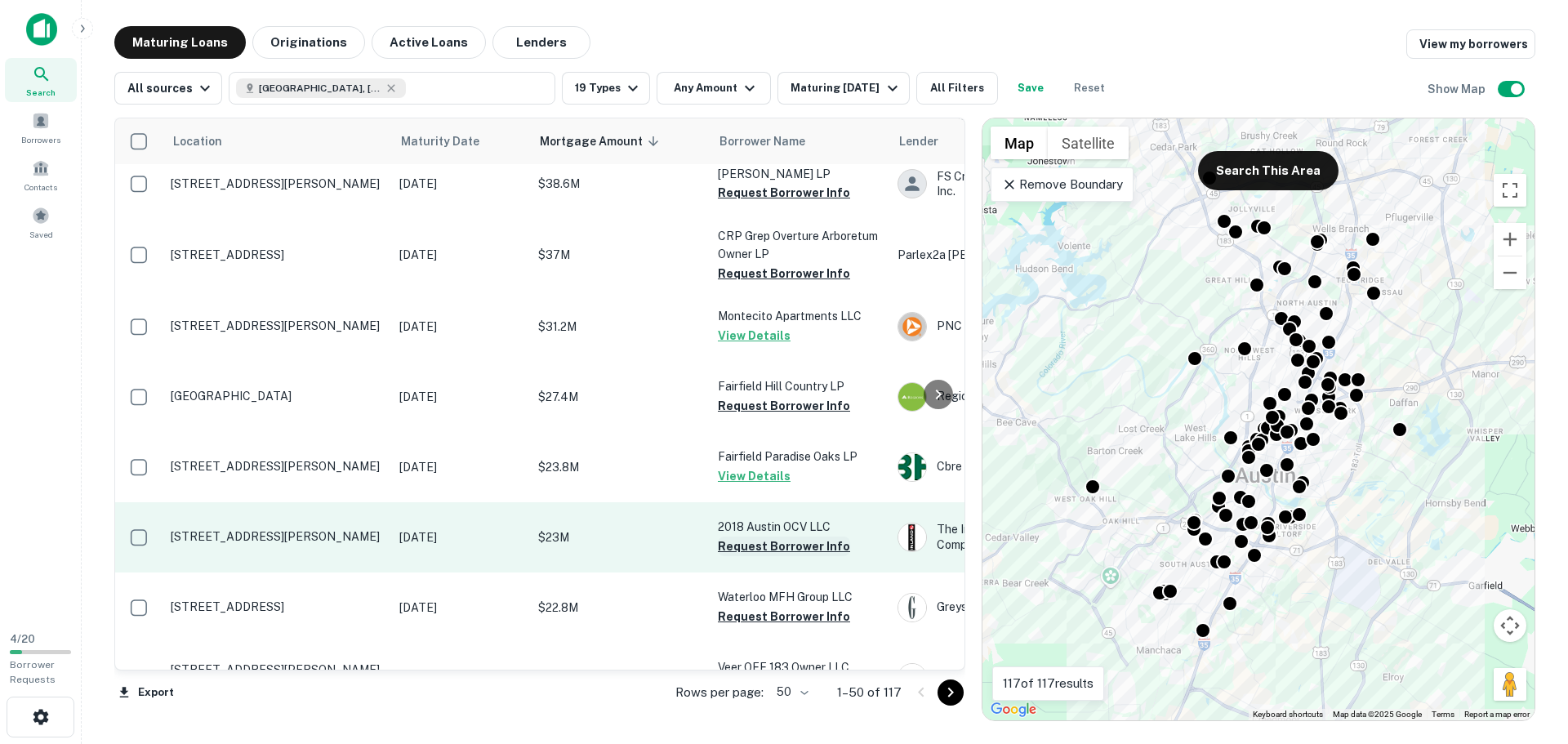
click at [779, 545] on button "Request Borrower Info" at bounding box center [784, 546] width 133 height 20
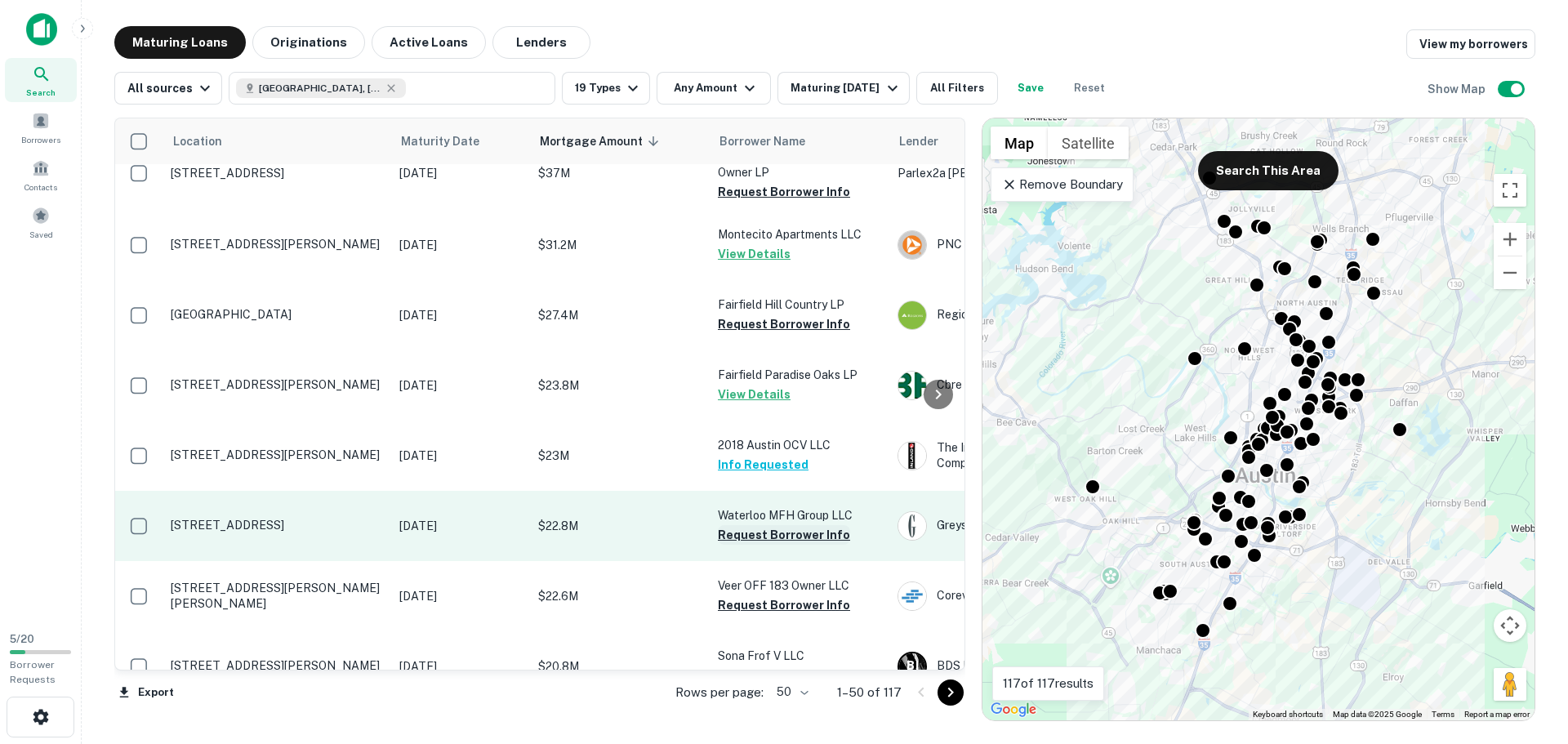
click at [747, 536] on button "Request Borrower Info" at bounding box center [784, 534] width 133 height 20
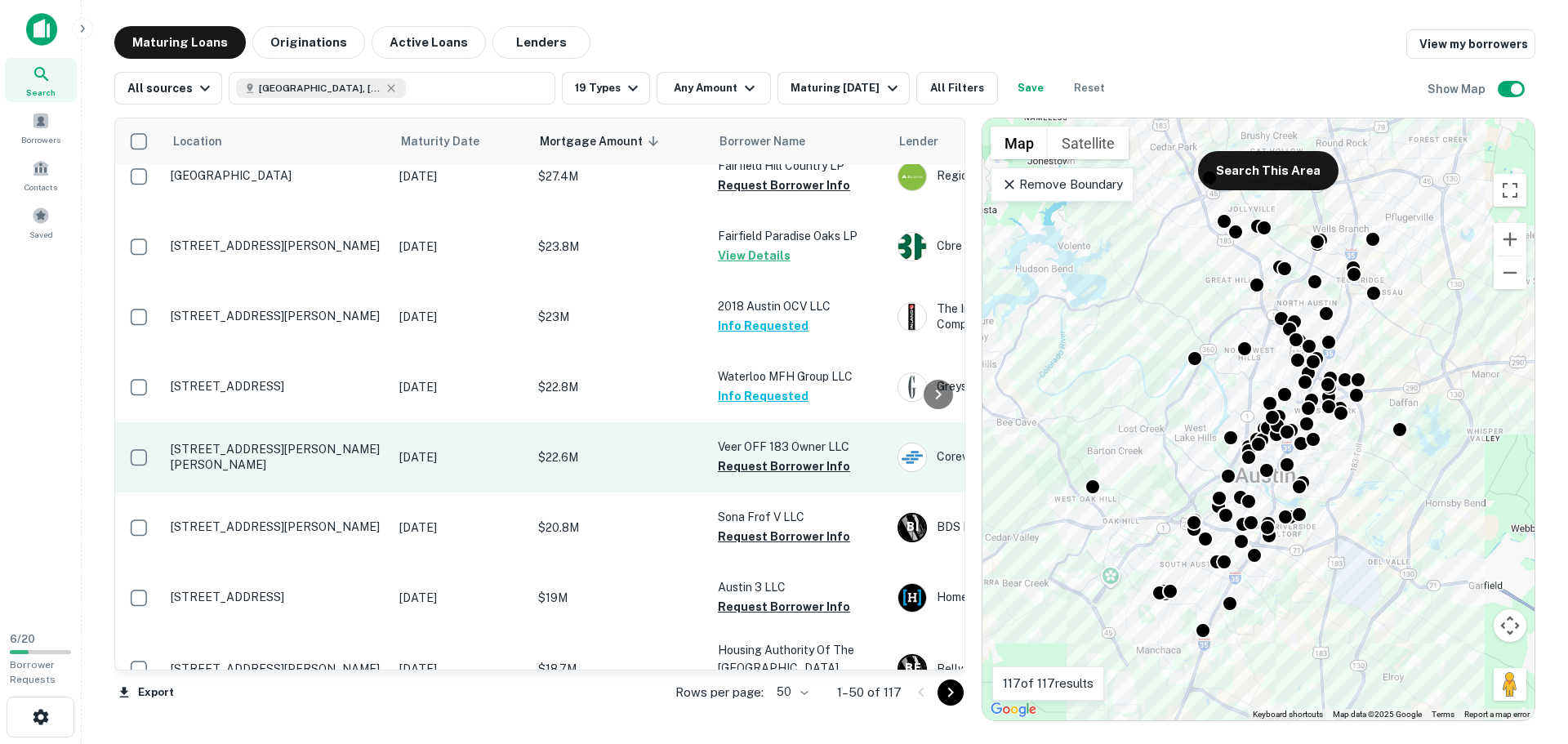
scroll to position [898, 0]
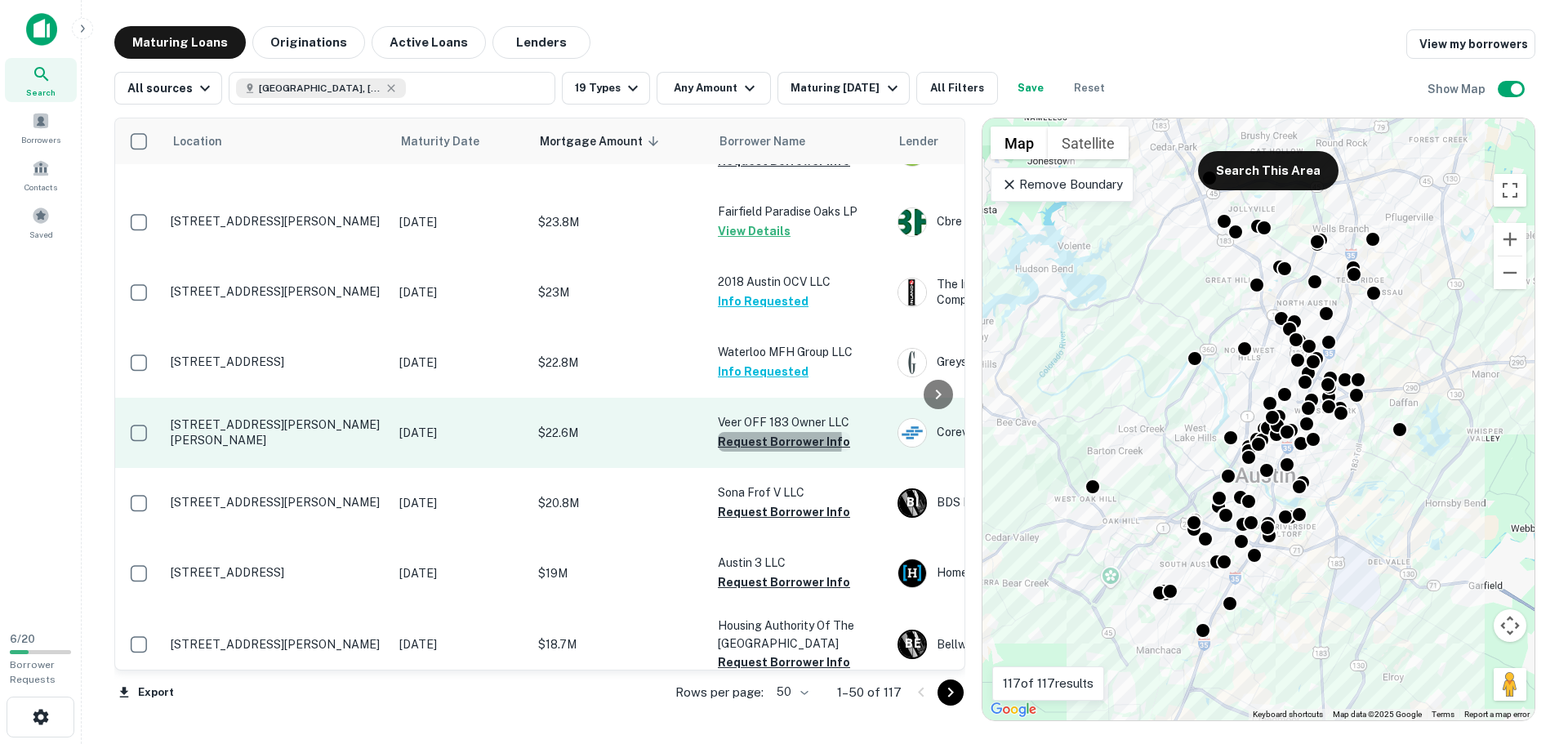
click at [750, 442] on button "Request Borrower Info" at bounding box center [784, 441] width 133 height 20
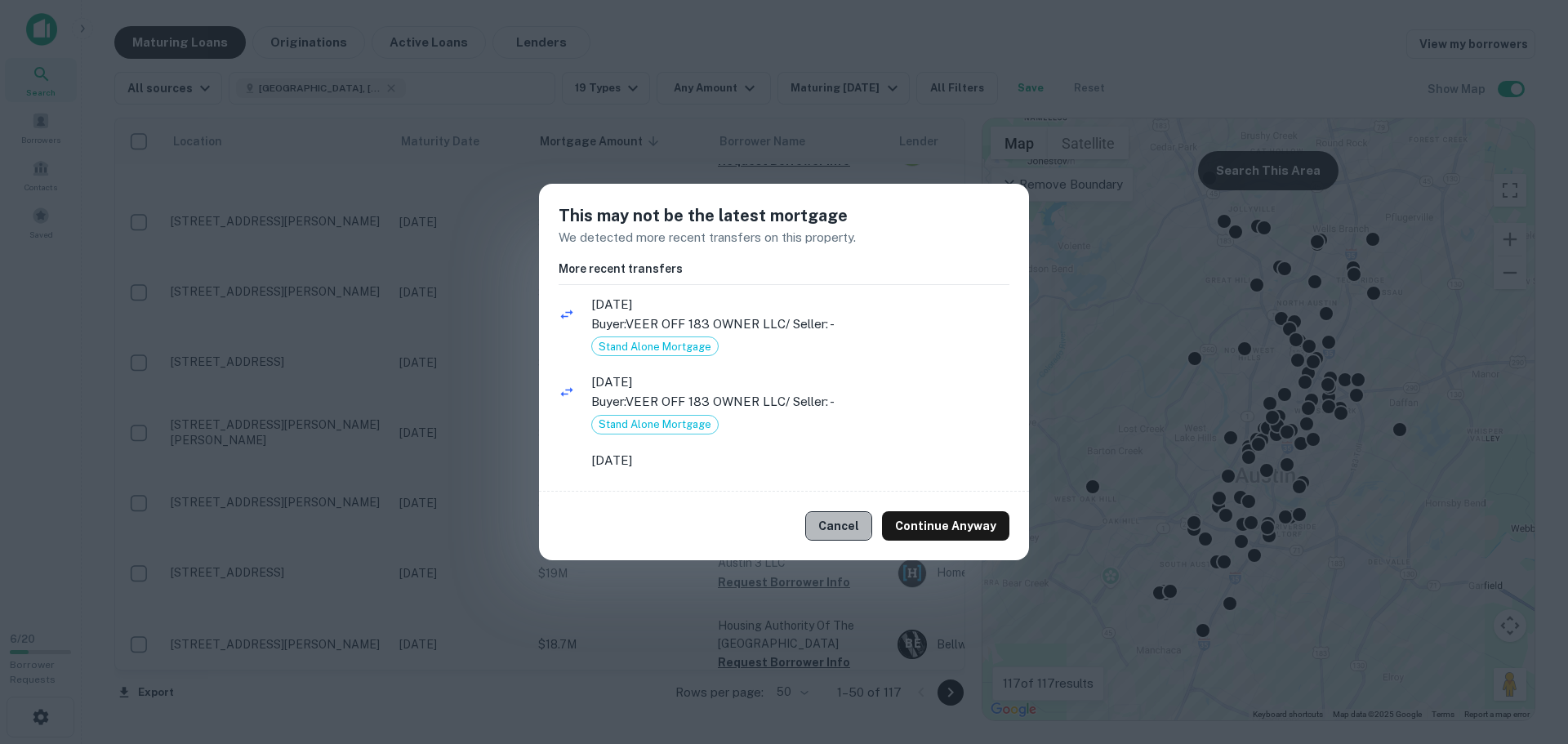
click at [831, 522] on button "Cancel" at bounding box center [838, 526] width 67 height 29
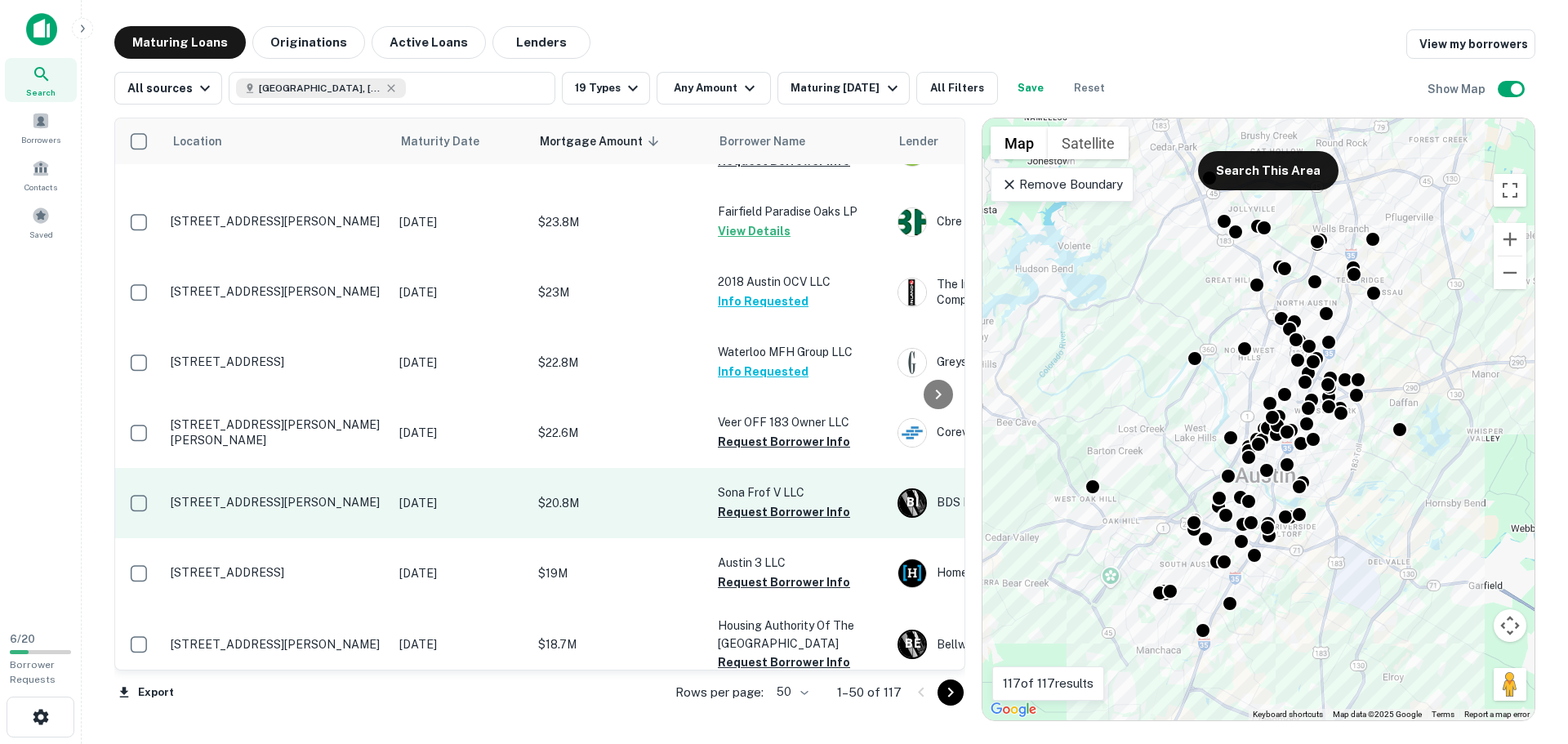
scroll to position [980, 0]
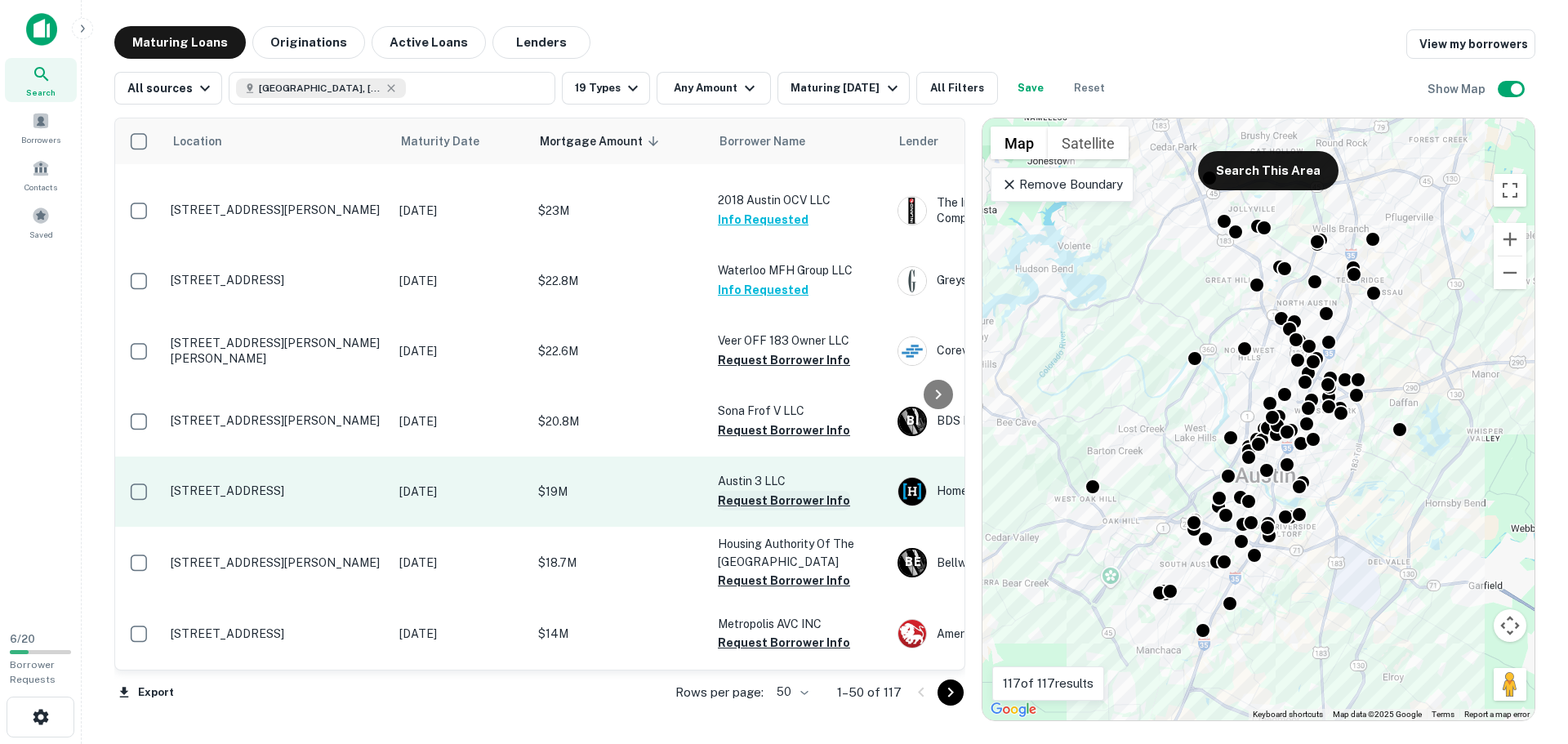
click at [750, 499] on button "Request Borrower Info" at bounding box center [784, 500] width 133 height 20
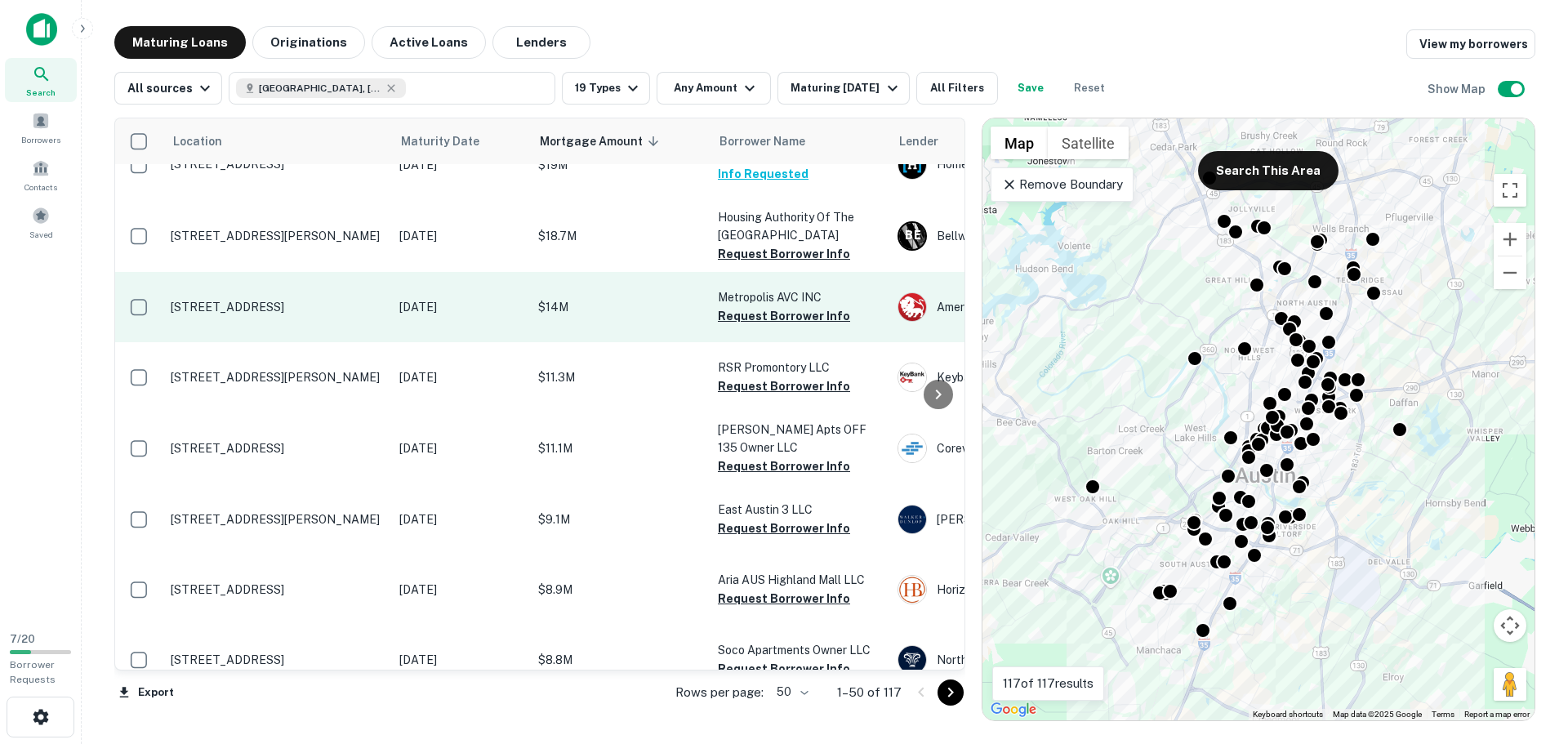
scroll to position [1388, 0]
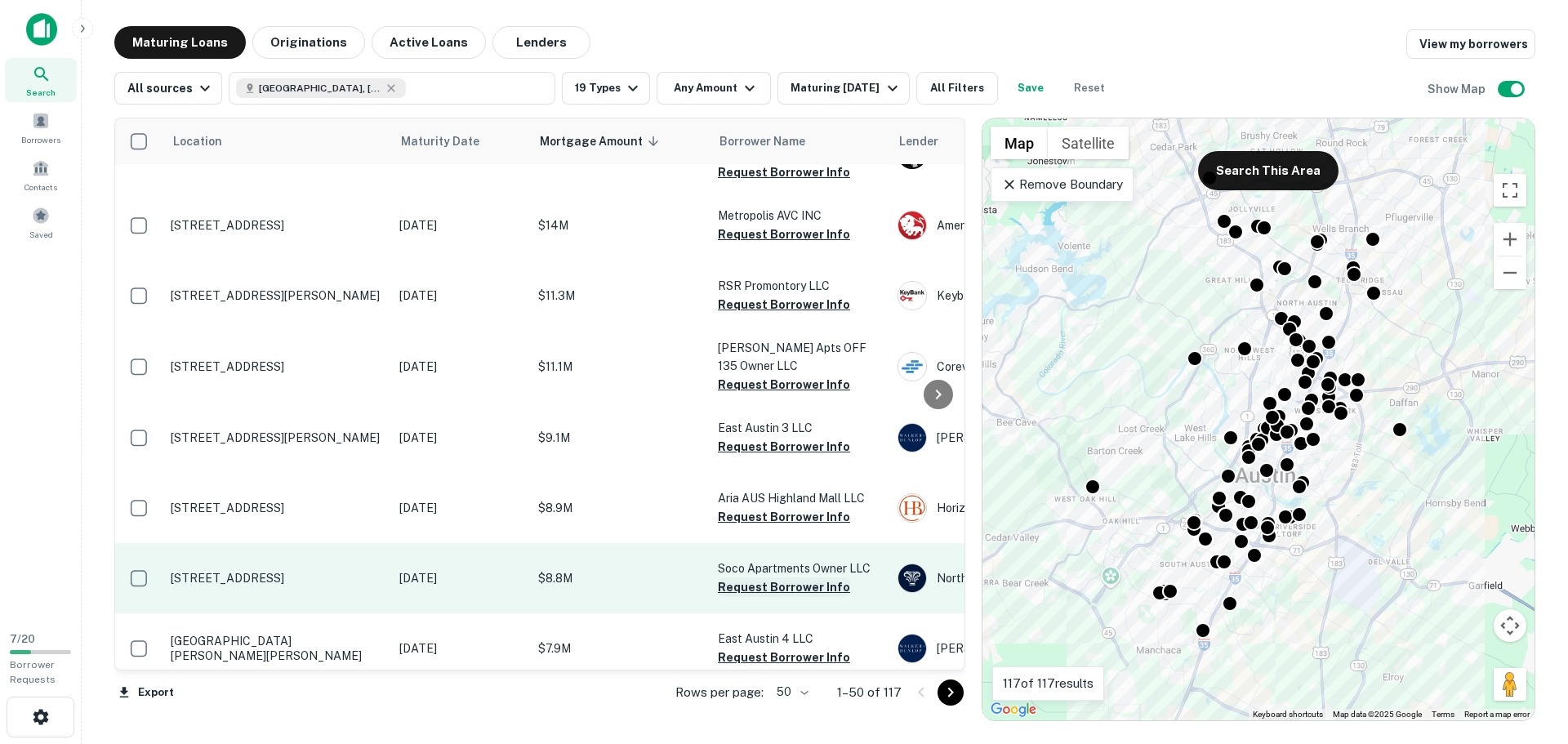
click at [760, 586] on button "Request Borrower Info" at bounding box center [784, 587] width 133 height 20
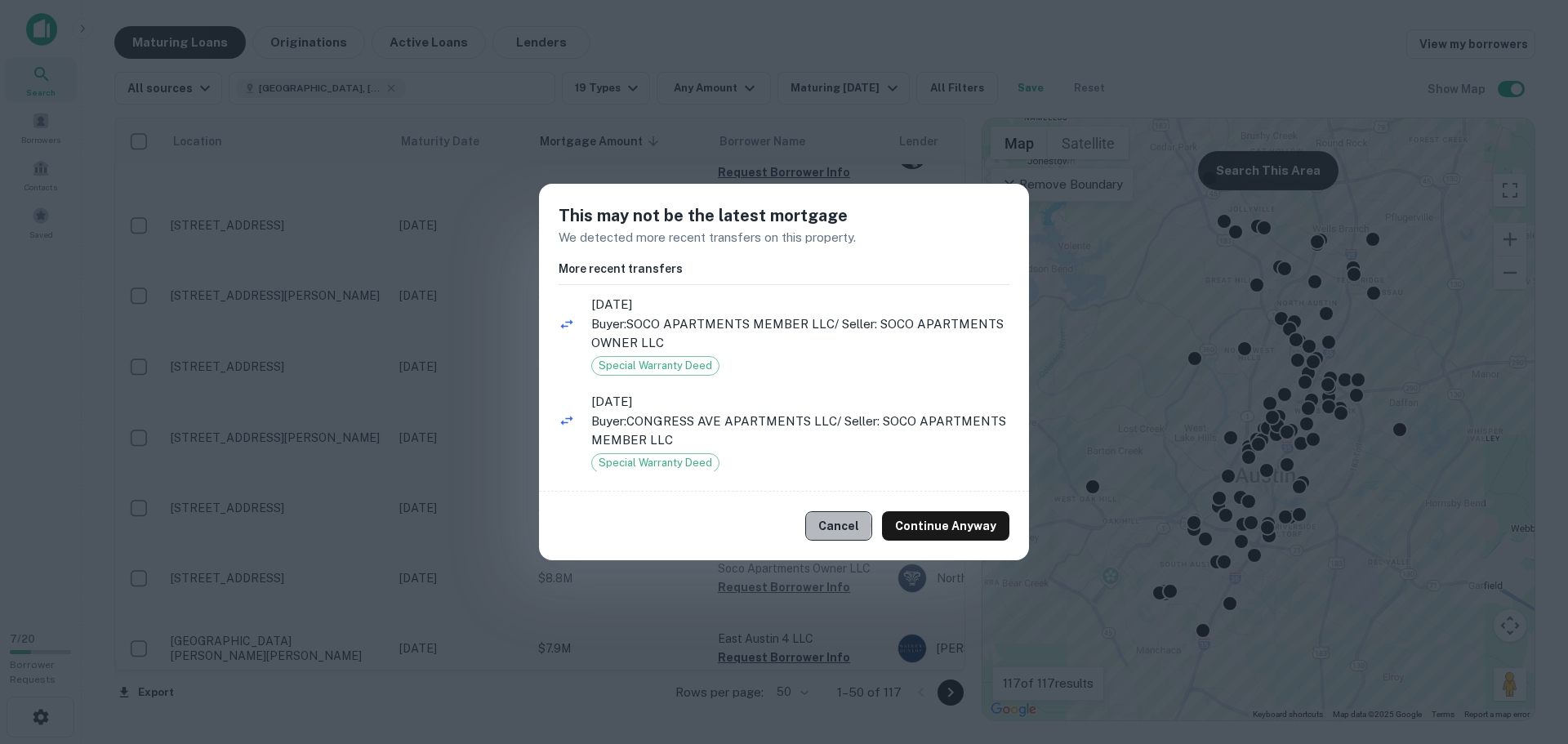
click at [836, 525] on button "Cancel" at bounding box center [838, 526] width 67 height 29
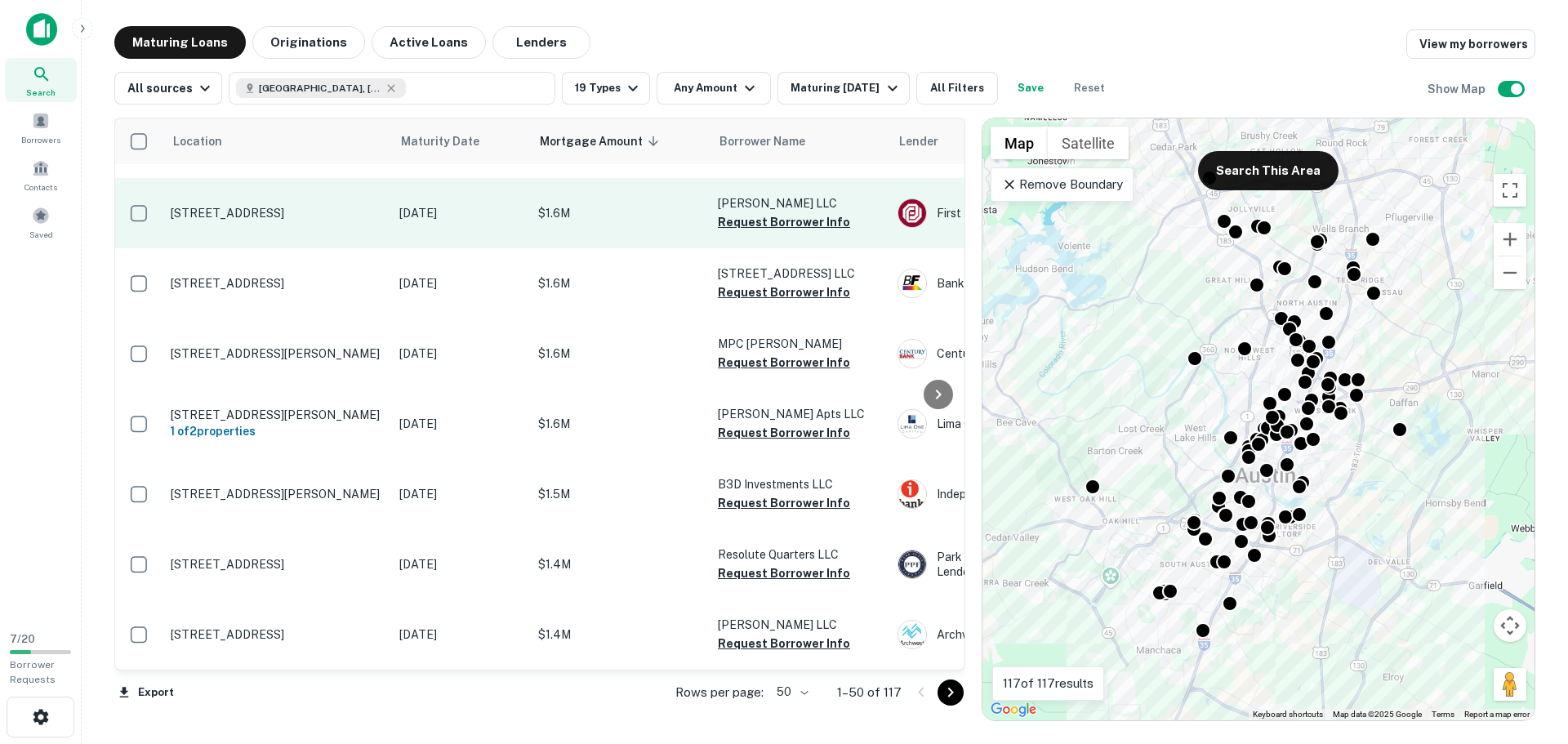
scroll to position [3035, 0]
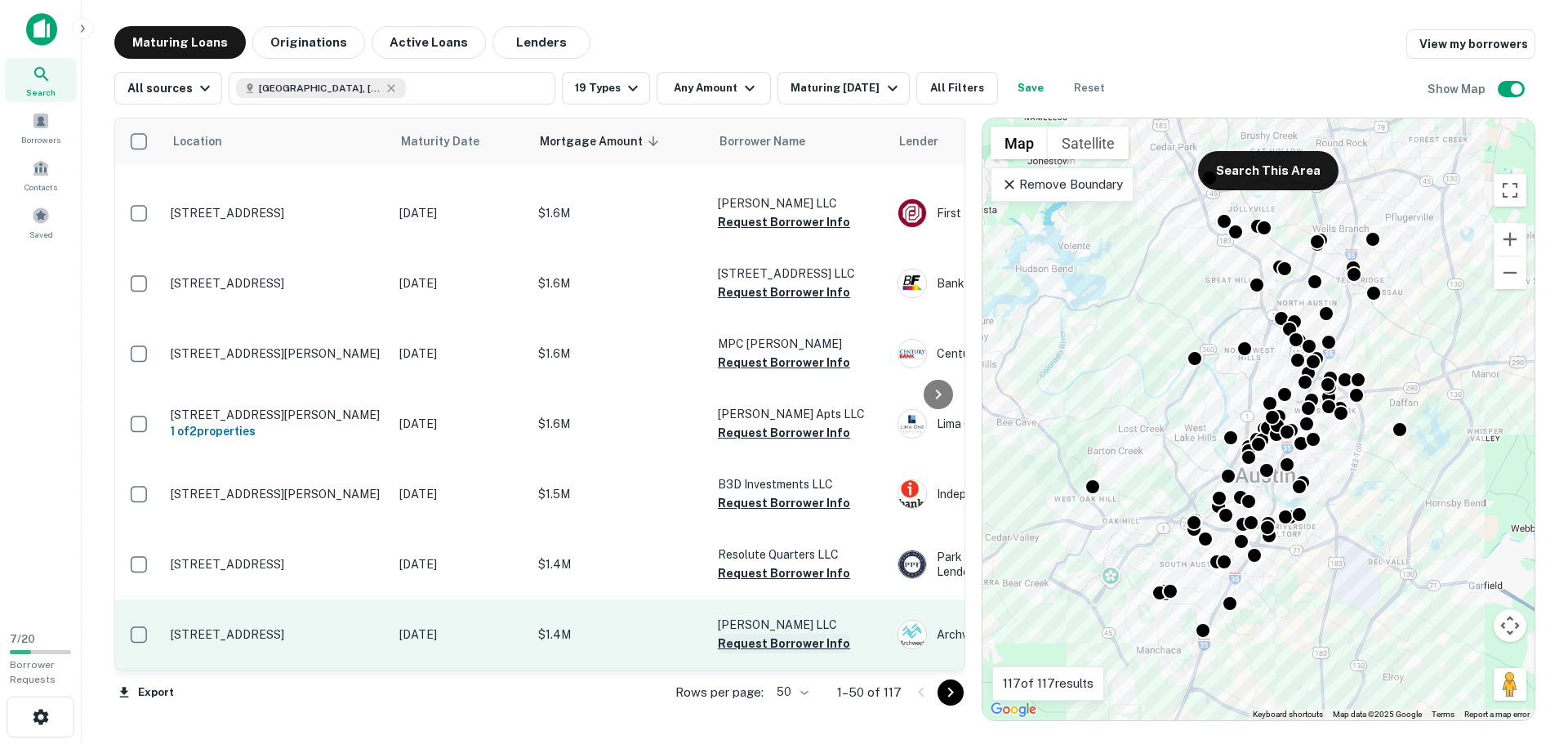
click at [738, 634] on button "Request Borrower Info" at bounding box center [784, 643] width 133 height 20
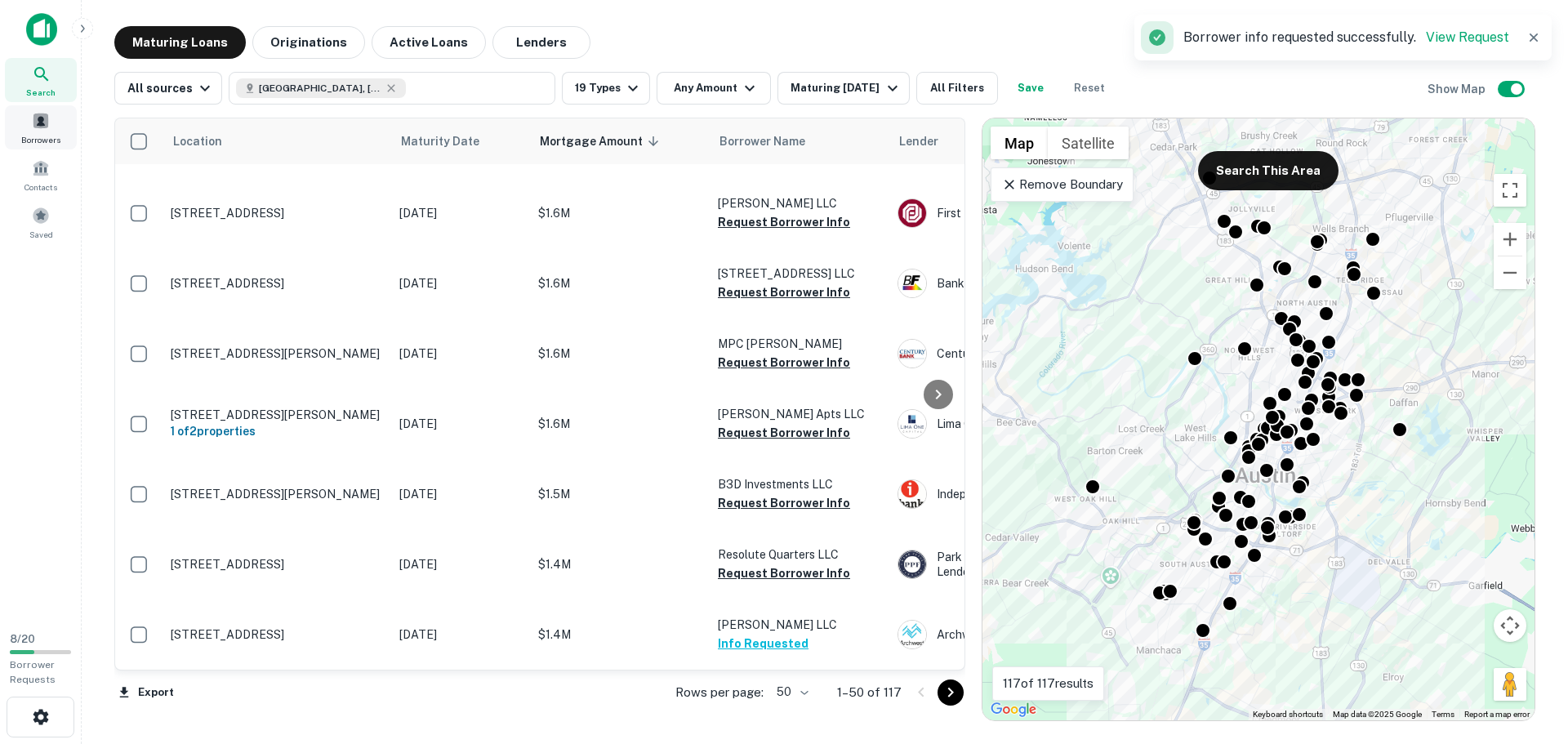
click at [33, 127] on span at bounding box center [40, 121] width 18 height 18
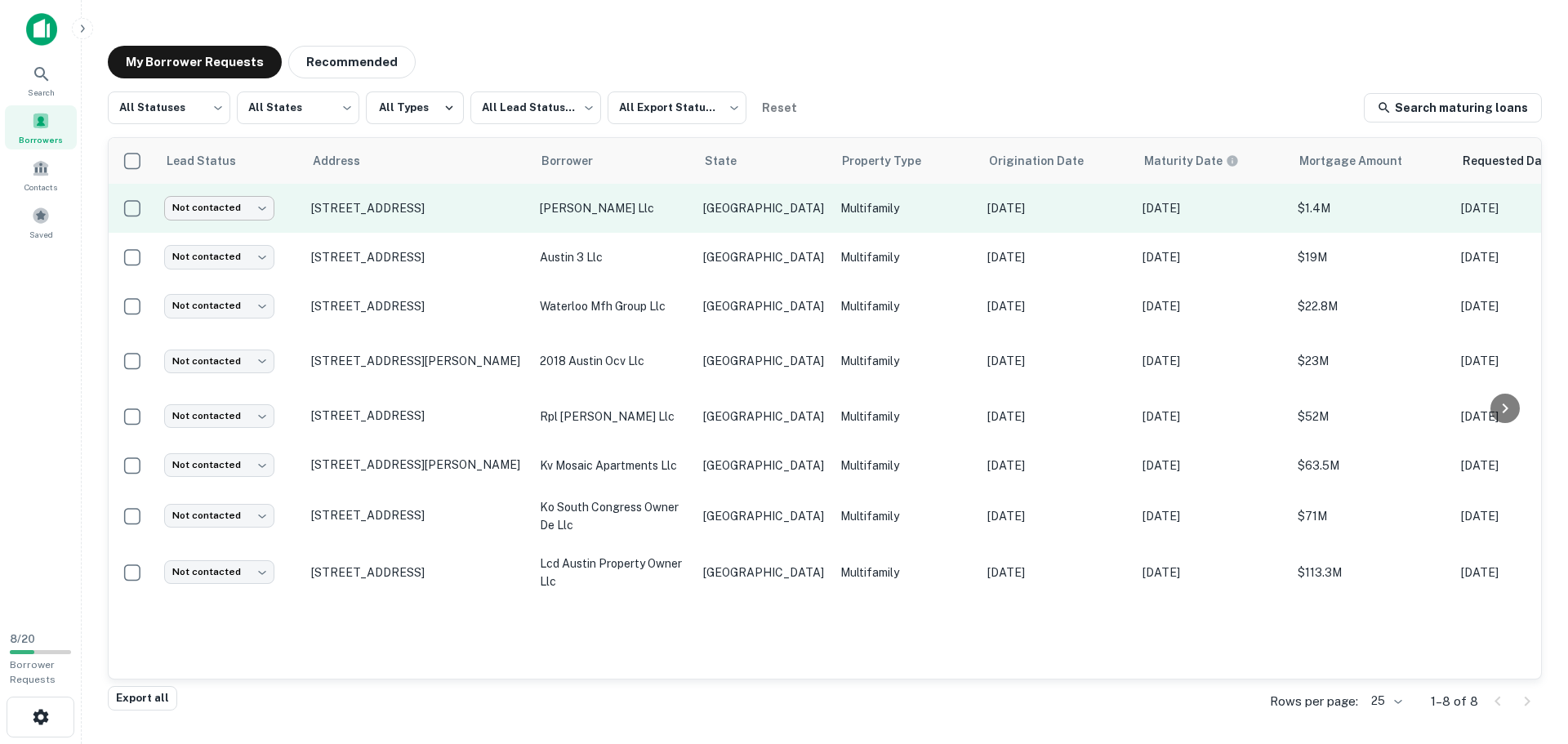
click at [262, 211] on body "Search Borrowers Contacts Saved 8 / 20 Borrower Requests My Borrower Requests R…" at bounding box center [784, 372] width 1568 height 744
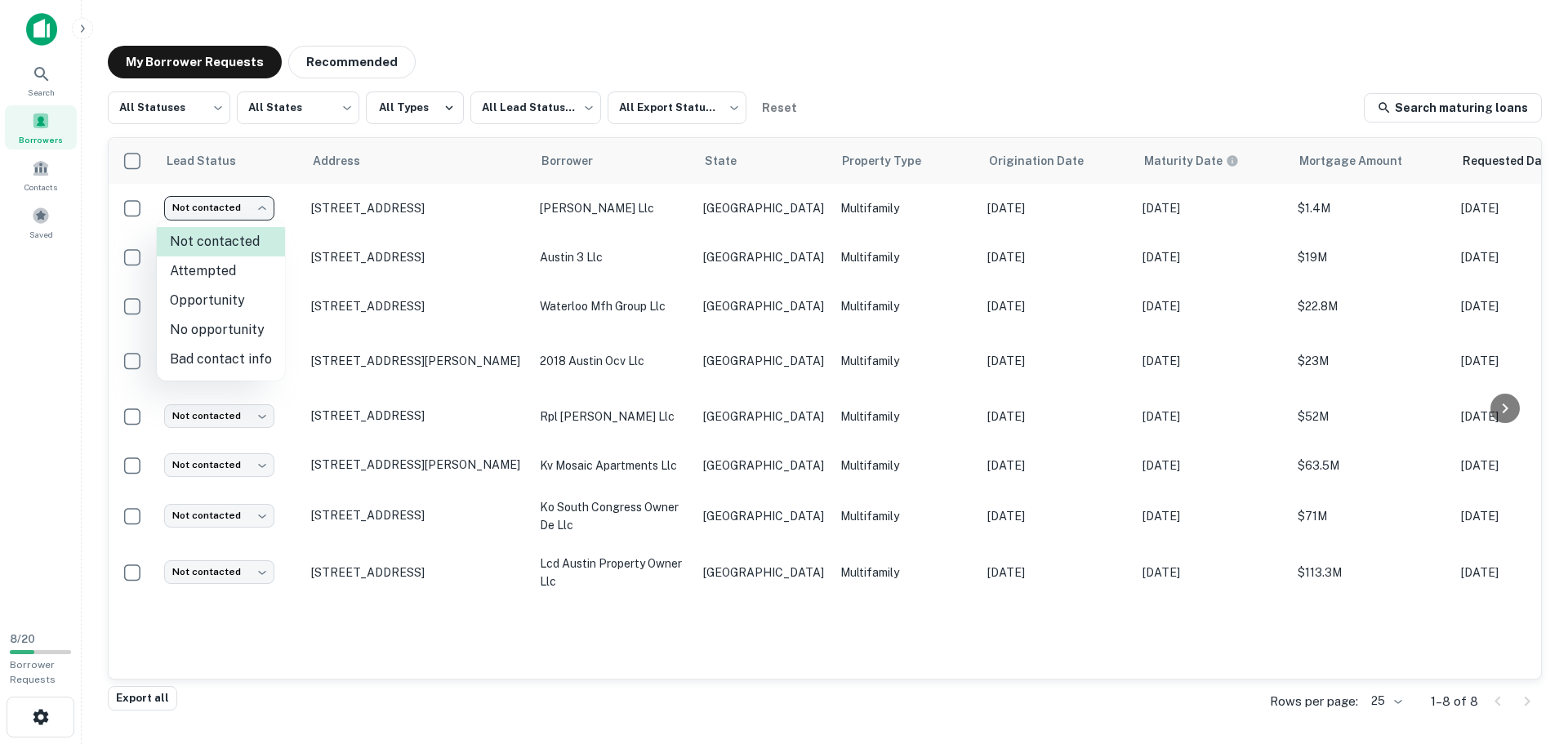
click at [263, 208] on div at bounding box center [784, 372] width 1568 height 744
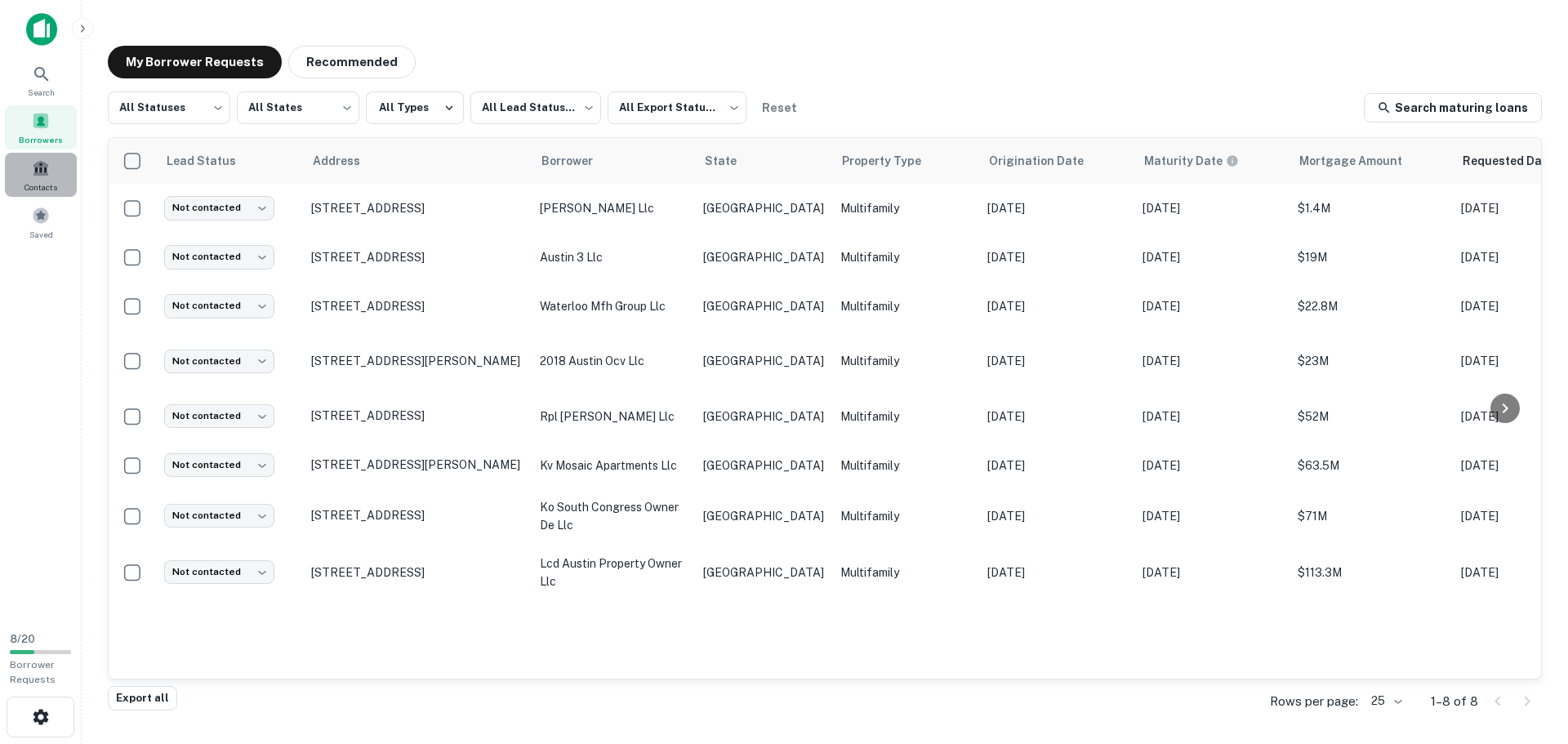
click at [35, 179] on div "Contacts" at bounding box center [41, 175] width 72 height 44
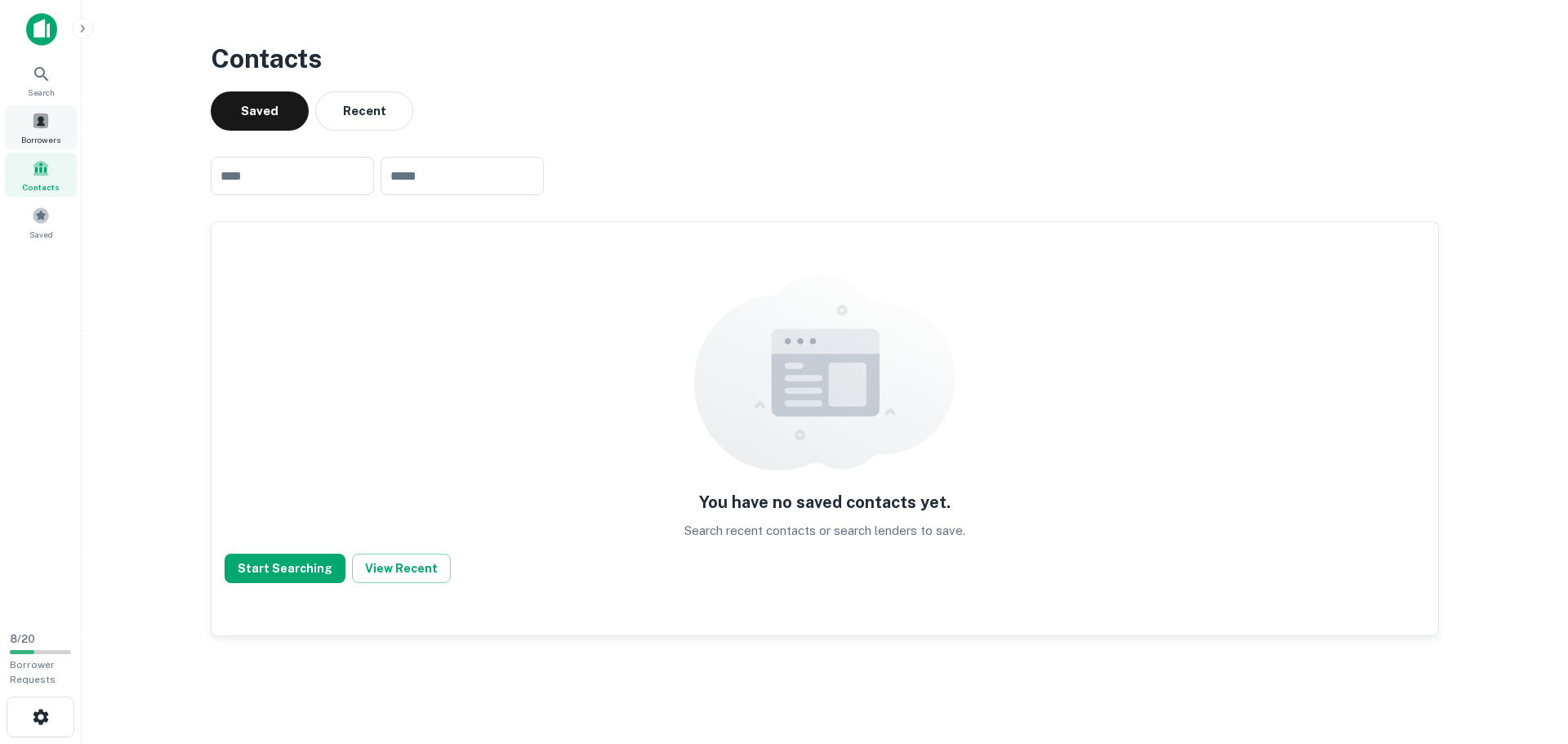
click at [34, 133] on div "Borrowers" at bounding box center [41, 127] width 72 height 44
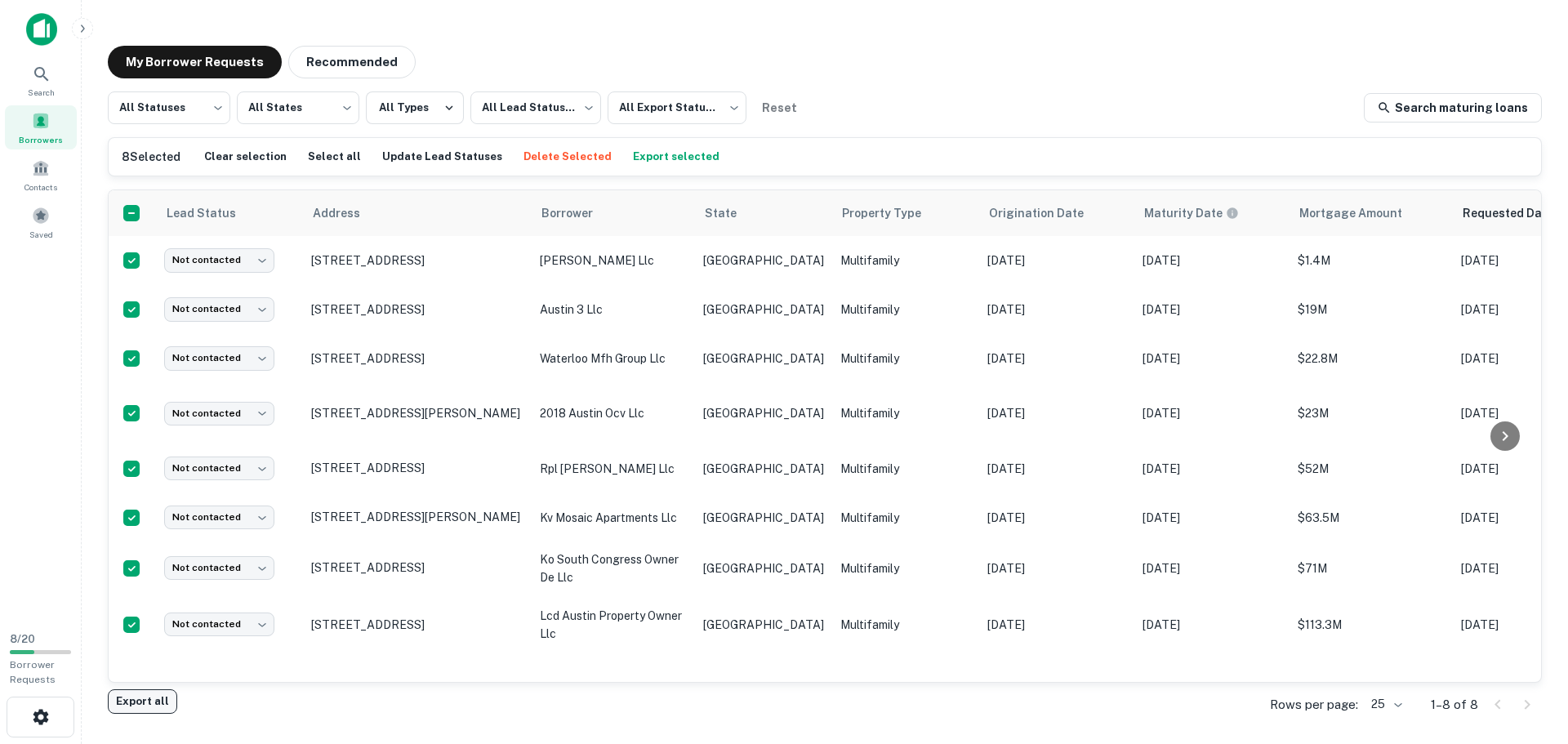
click at [148, 704] on button "Export all" at bounding box center [142, 701] width 69 height 25
